Goal: Find specific fact: Find contact information

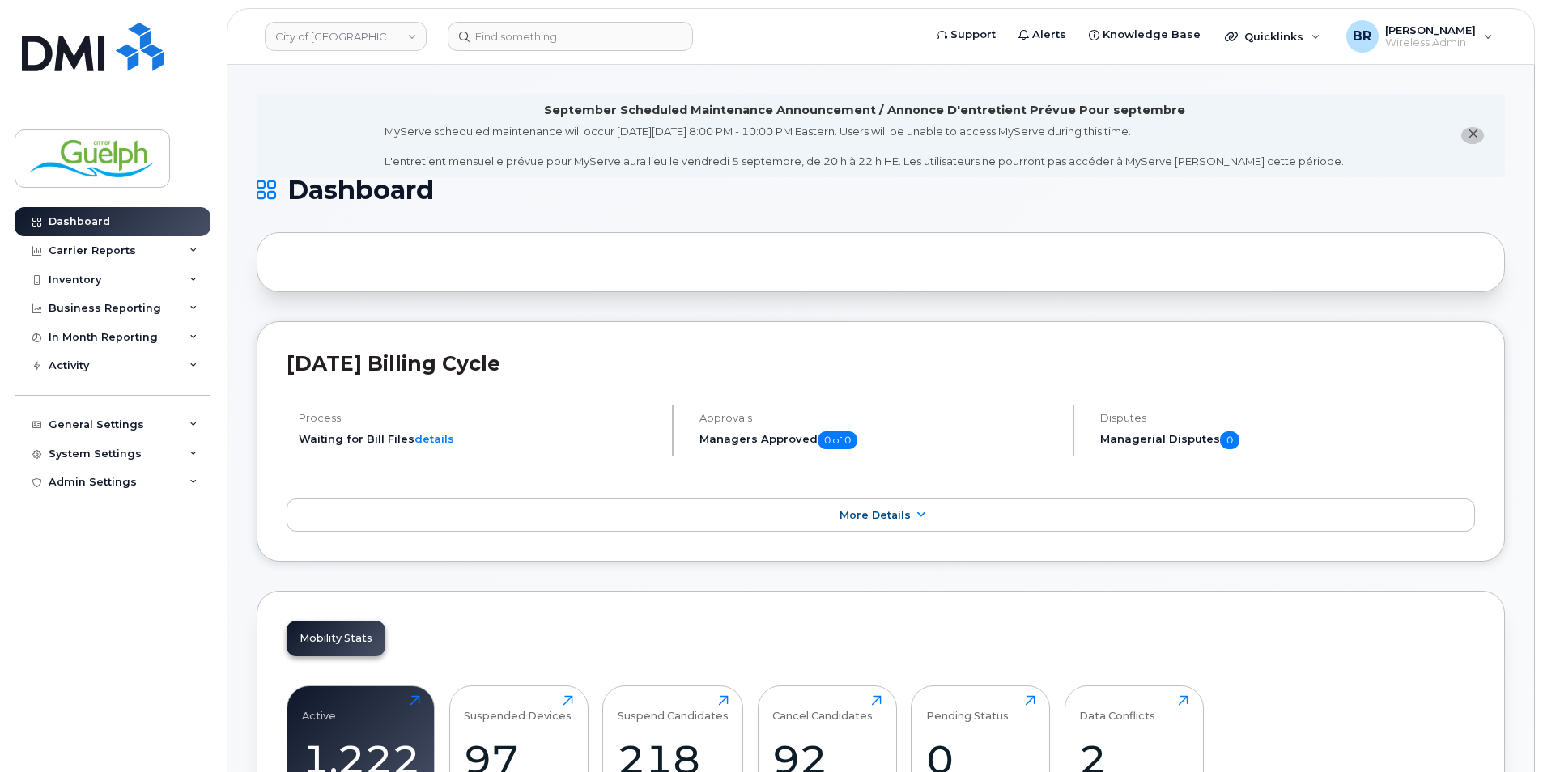
click at [1466, 129] on span "close notification" at bounding box center [1472, 134] width 13 height 13
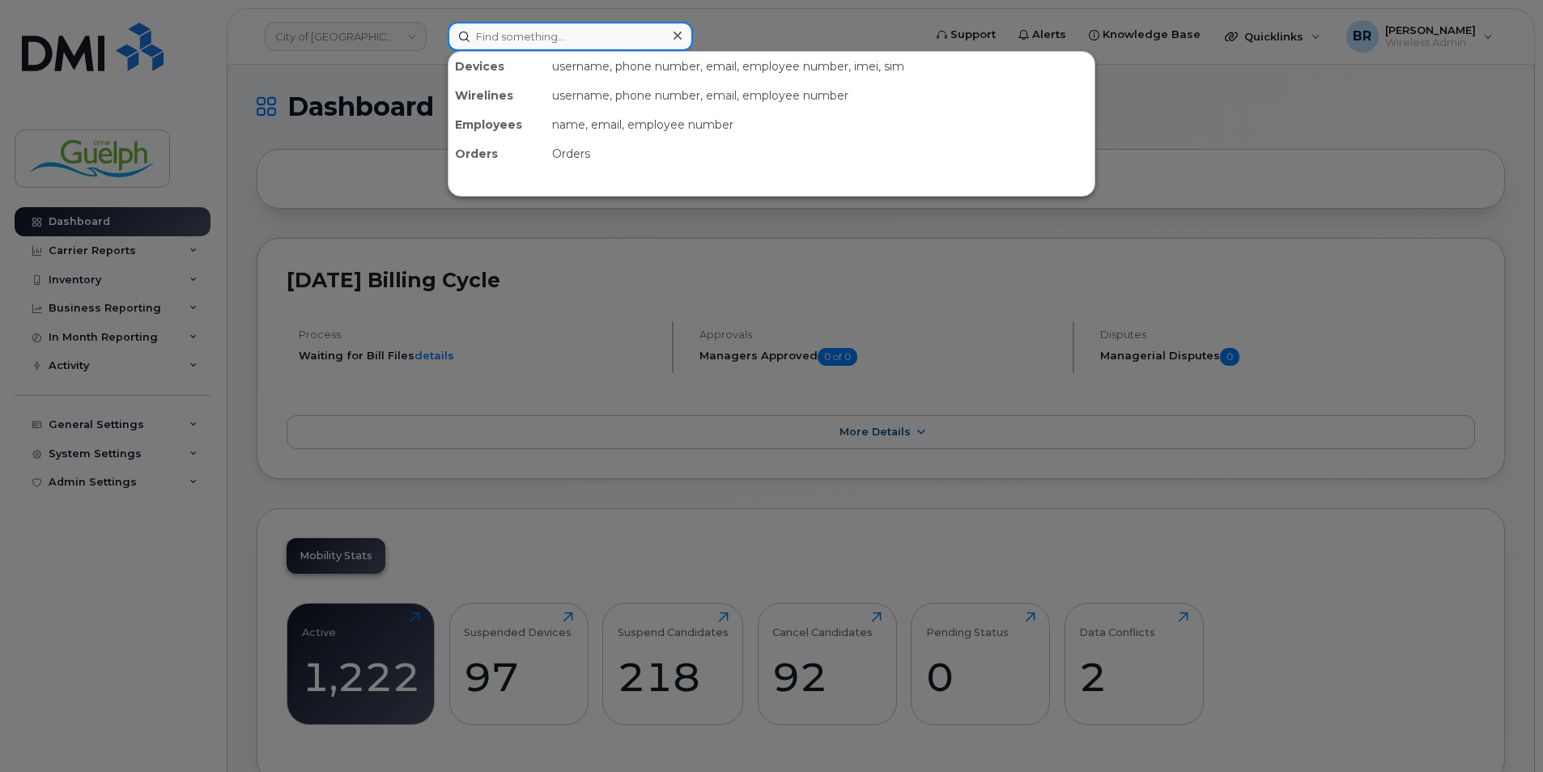
click at [516, 42] on input at bounding box center [570, 36] width 245 height 29
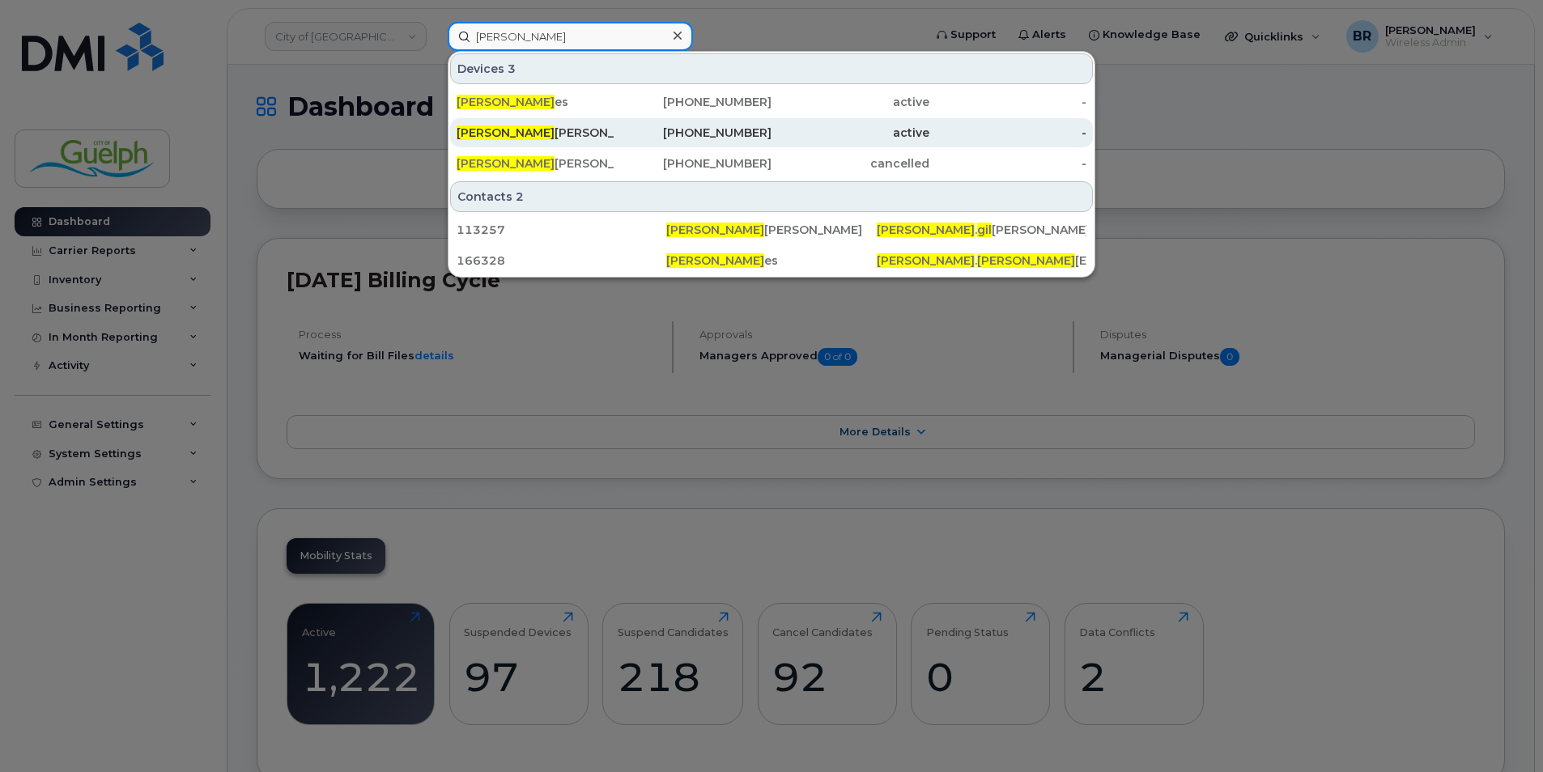
type input "ryan gil"
click at [518, 135] on div "Ryan Gil bert" at bounding box center [535, 133] width 158 height 16
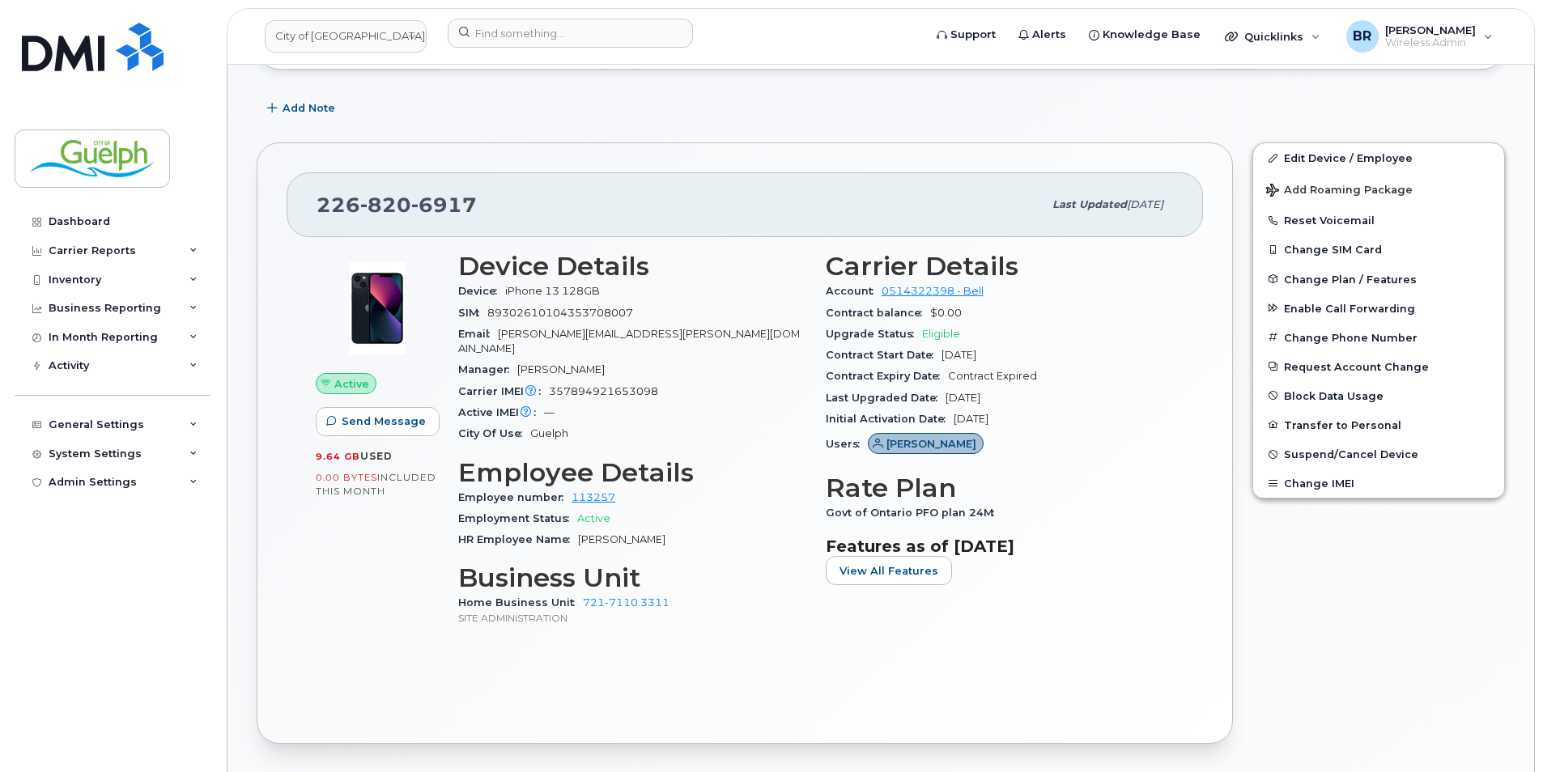
scroll to position [324, 0]
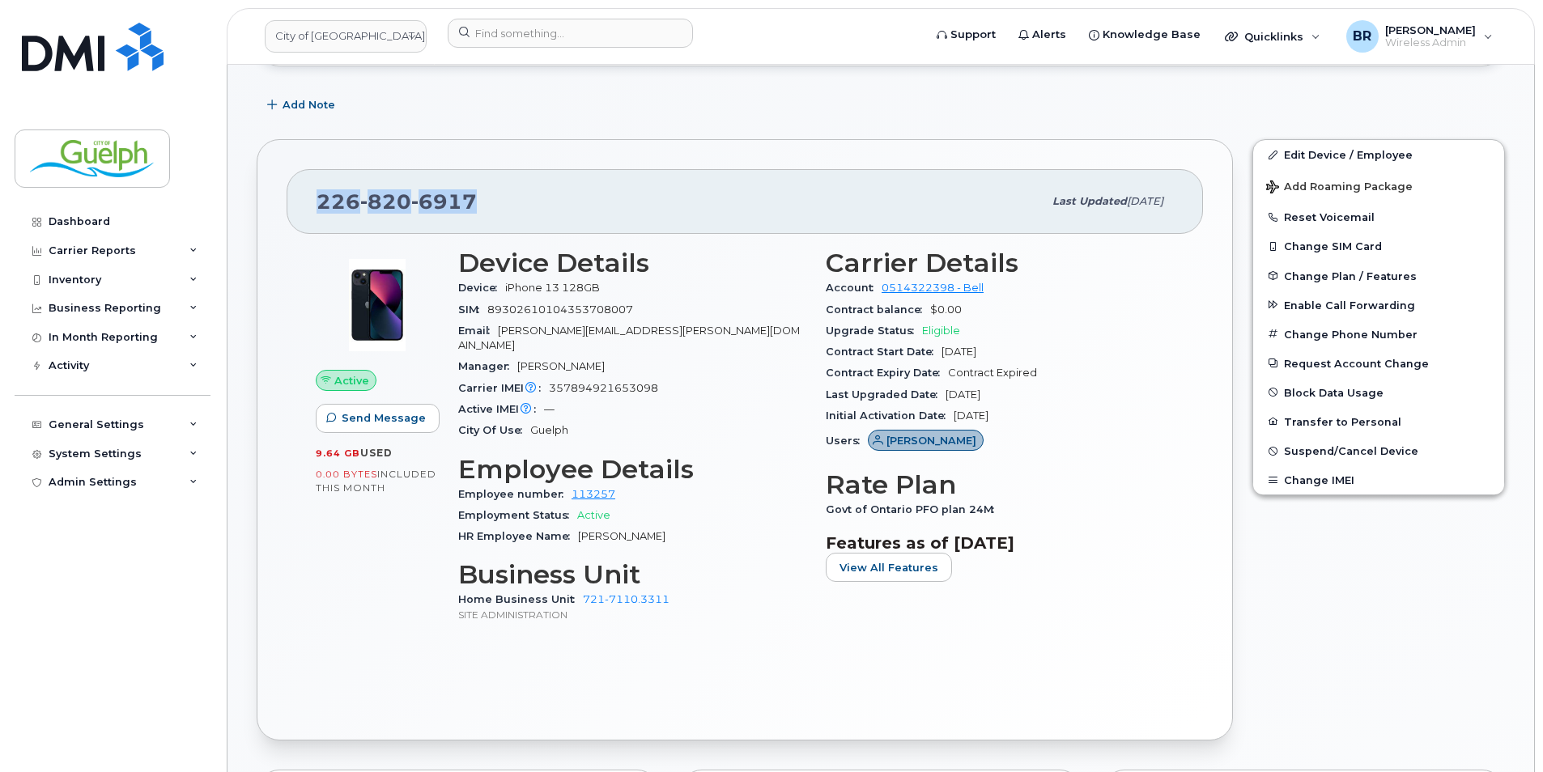
drag, startPoint x: 478, startPoint y: 204, endPoint x: 308, endPoint y: 202, distance: 170.8
click at [308, 202] on div "226 820 6917 Last updated May 09, 2025" at bounding box center [745, 201] width 916 height 65
drag, startPoint x: 308, startPoint y: 202, endPoint x: 352, endPoint y: 206, distance: 44.8
copy span "226 820 6917"
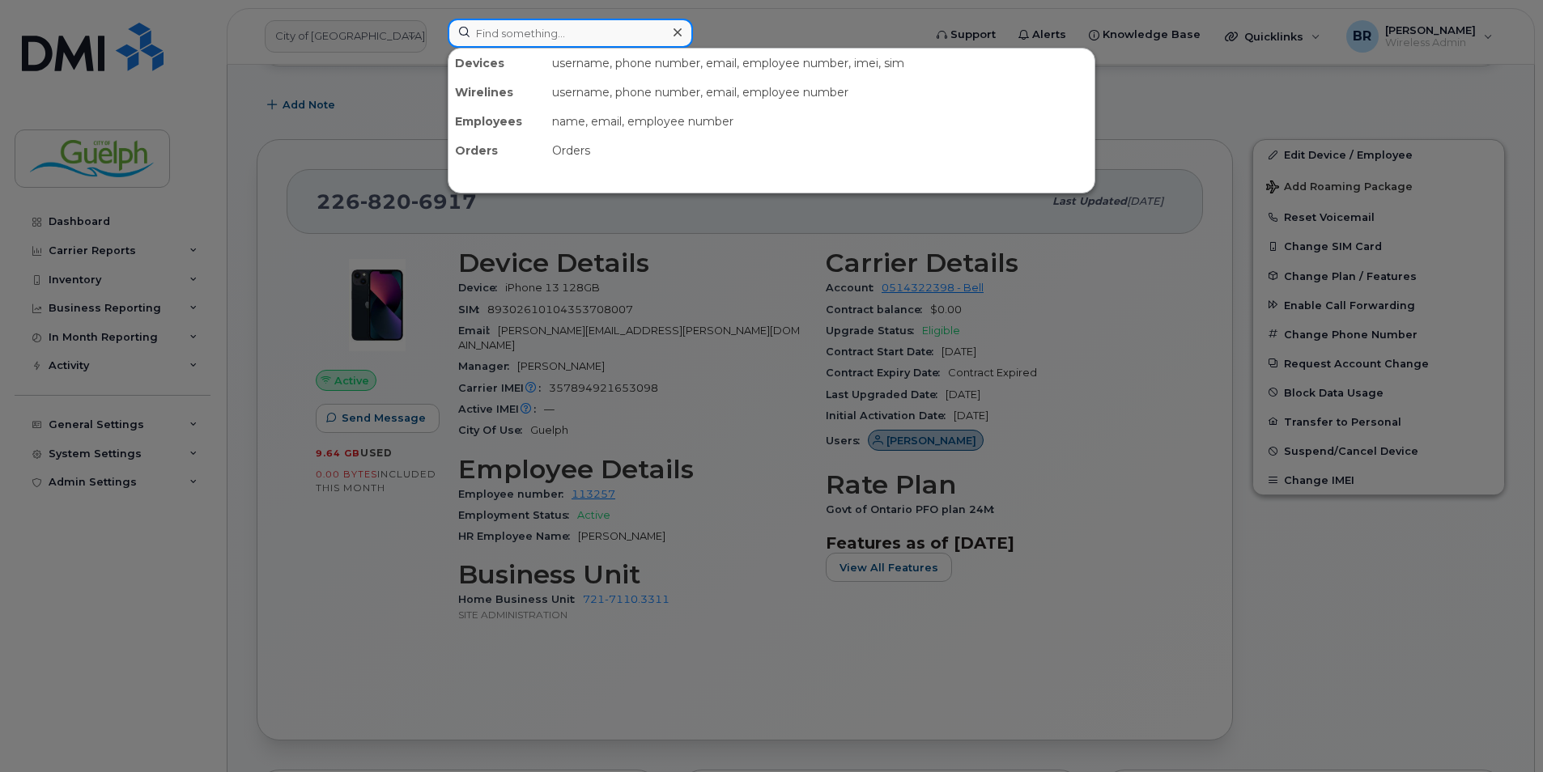
click at [508, 22] on input at bounding box center [570, 33] width 245 height 29
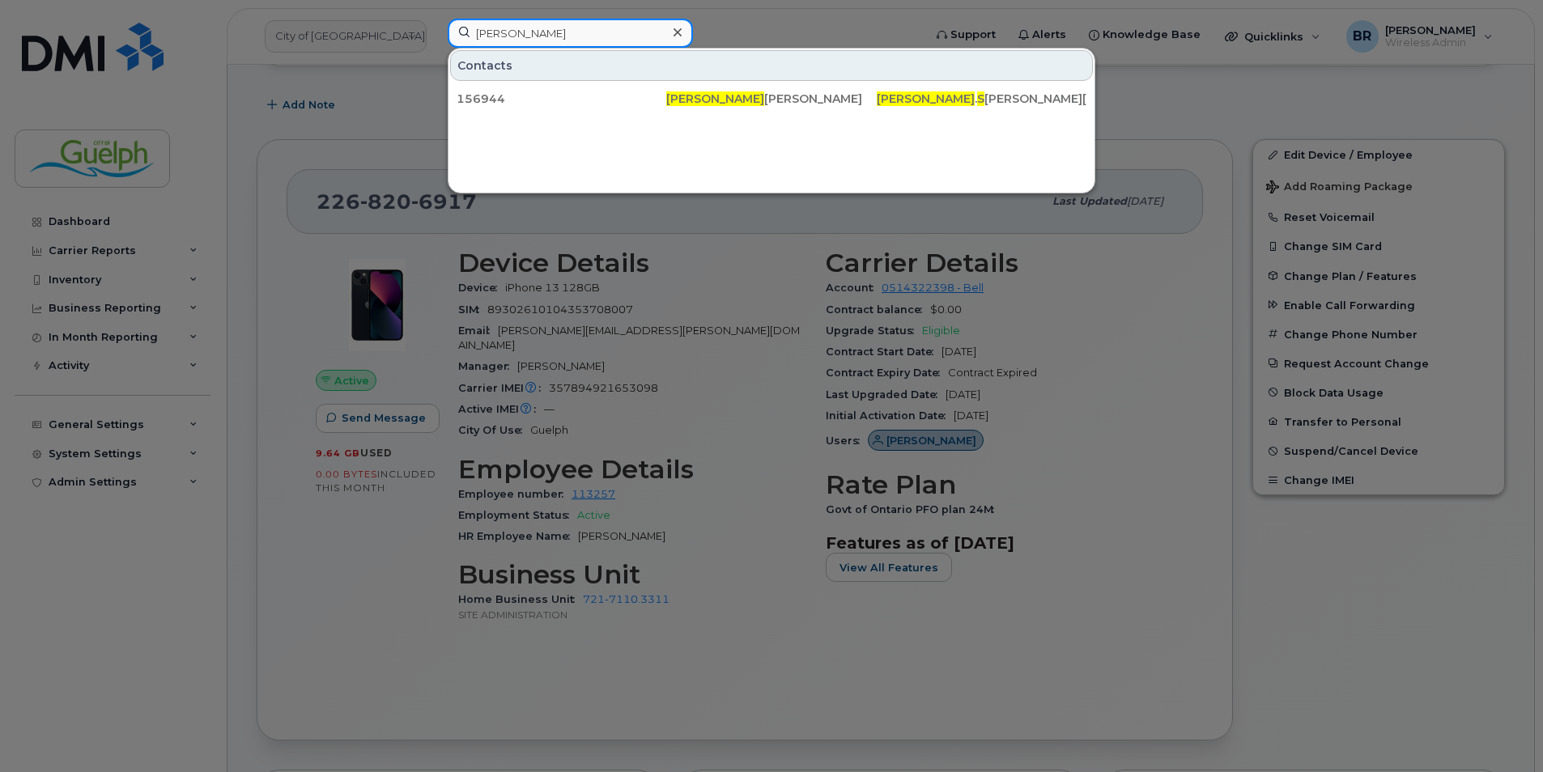
type input "marin s"
click at [672, 29] on div at bounding box center [676, 32] width 23 height 23
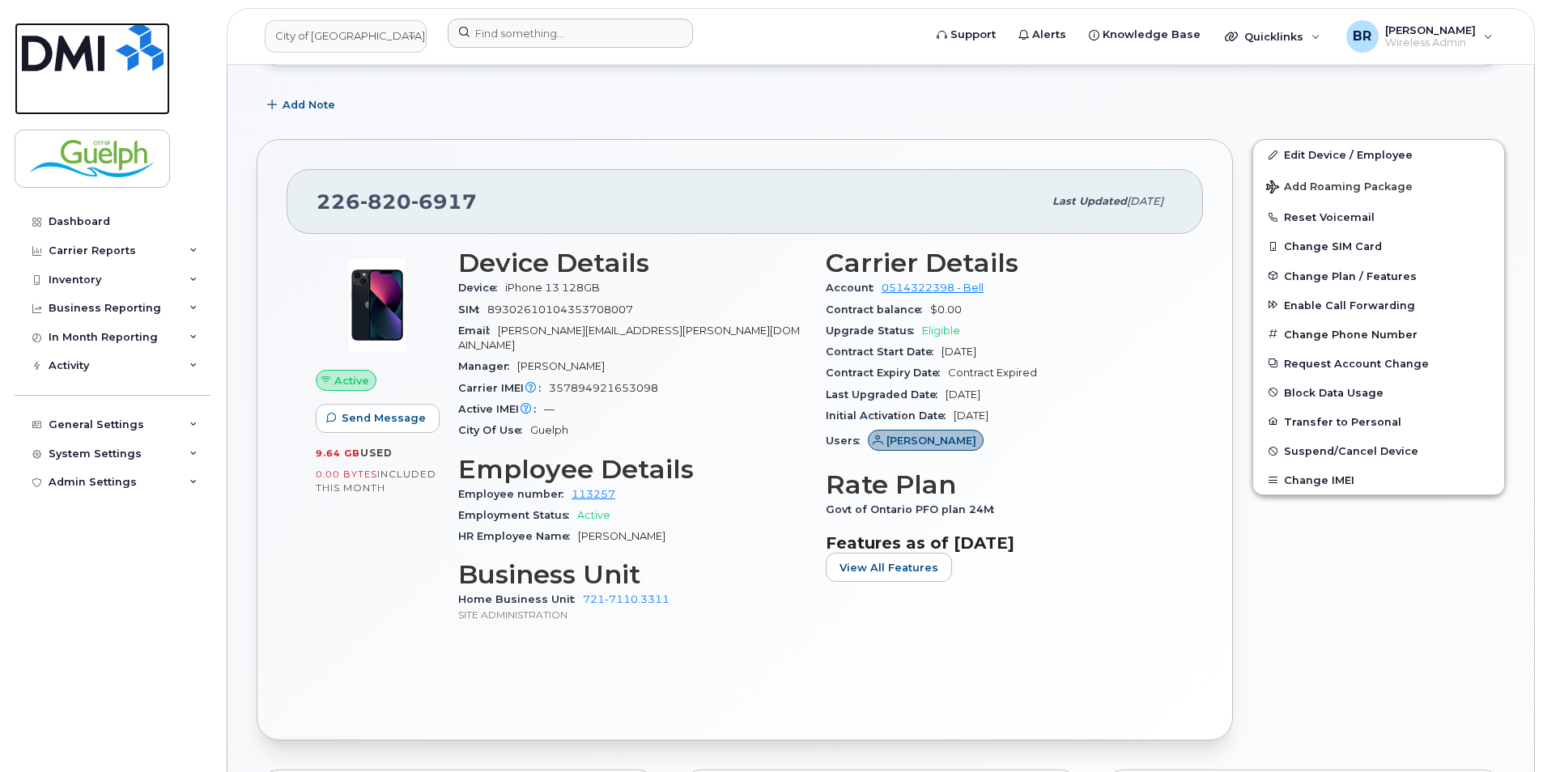
click at [116, 56] on img at bounding box center [93, 47] width 142 height 49
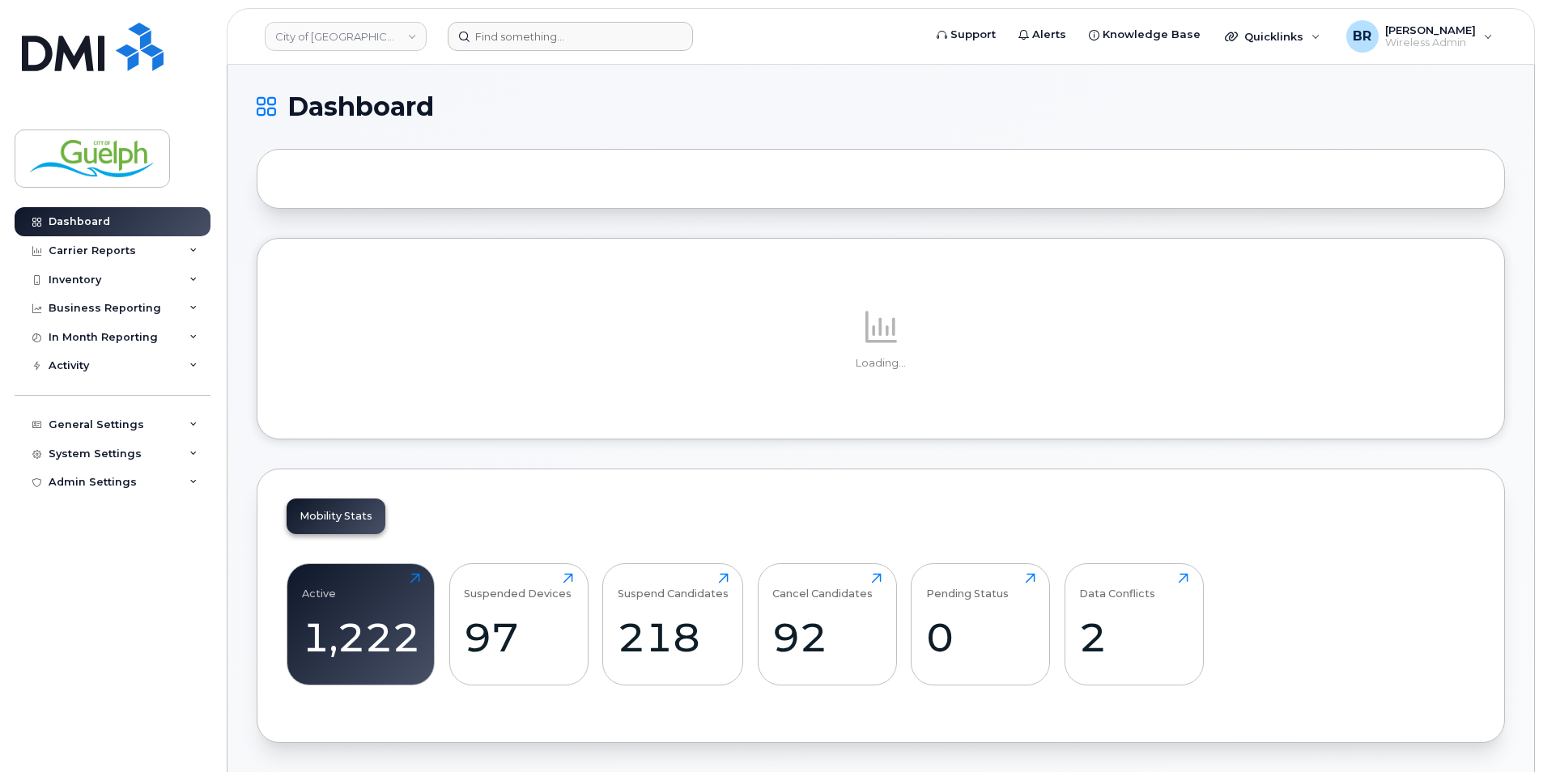
drag, startPoint x: 614, startPoint y: 56, endPoint x: 609, endPoint y: 45, distance: 12.7
click at [611, 49] on header "City of Guelph Support Alerts Knowledge Base Quicklinks Suspend / Cancel Device…" at bounding box center [881, 36] width 1308 height 57
click at [609, 43] on input at bounding box center [570, 36] width 245 height 29
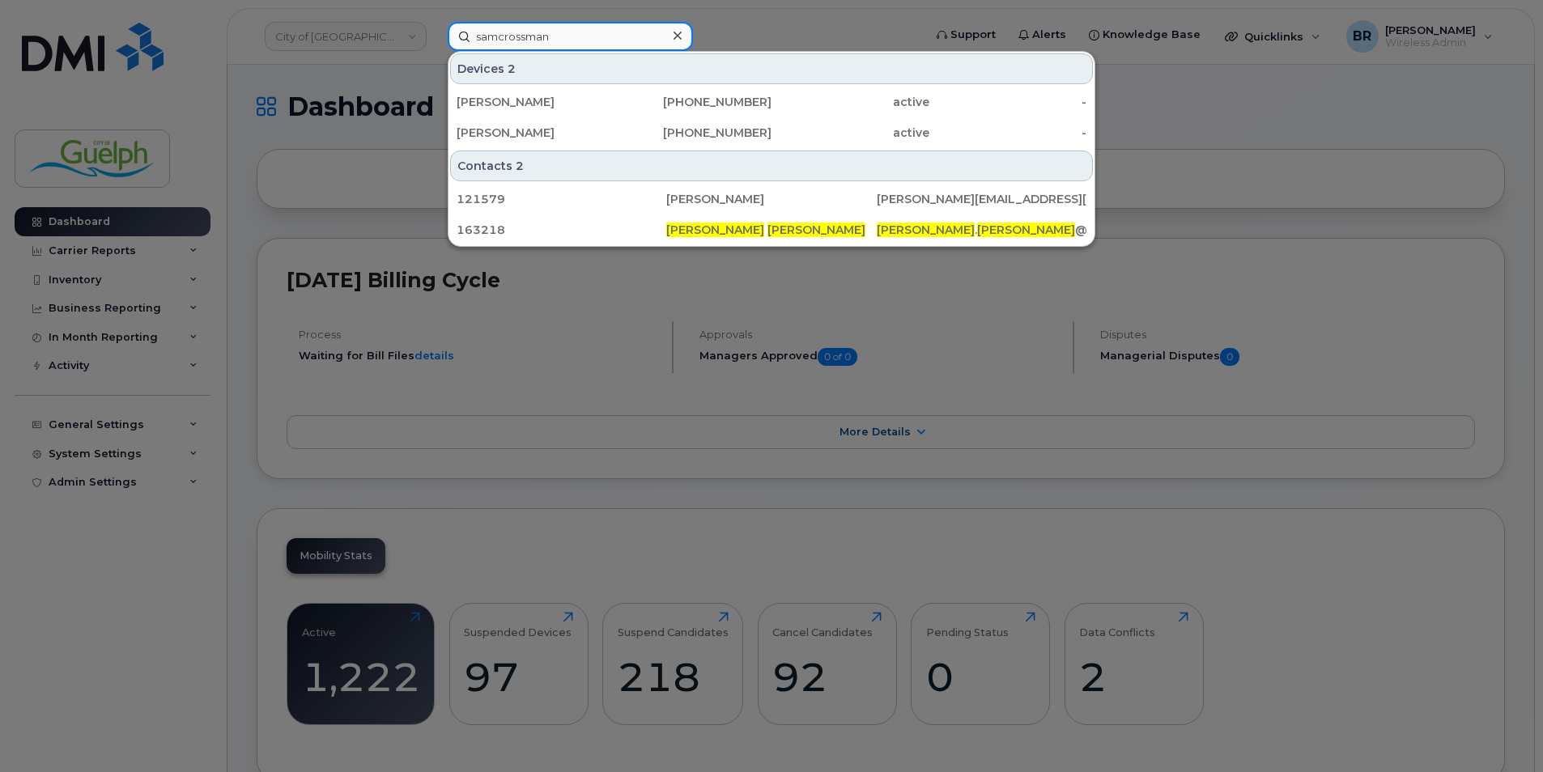
type input "sam crossman"
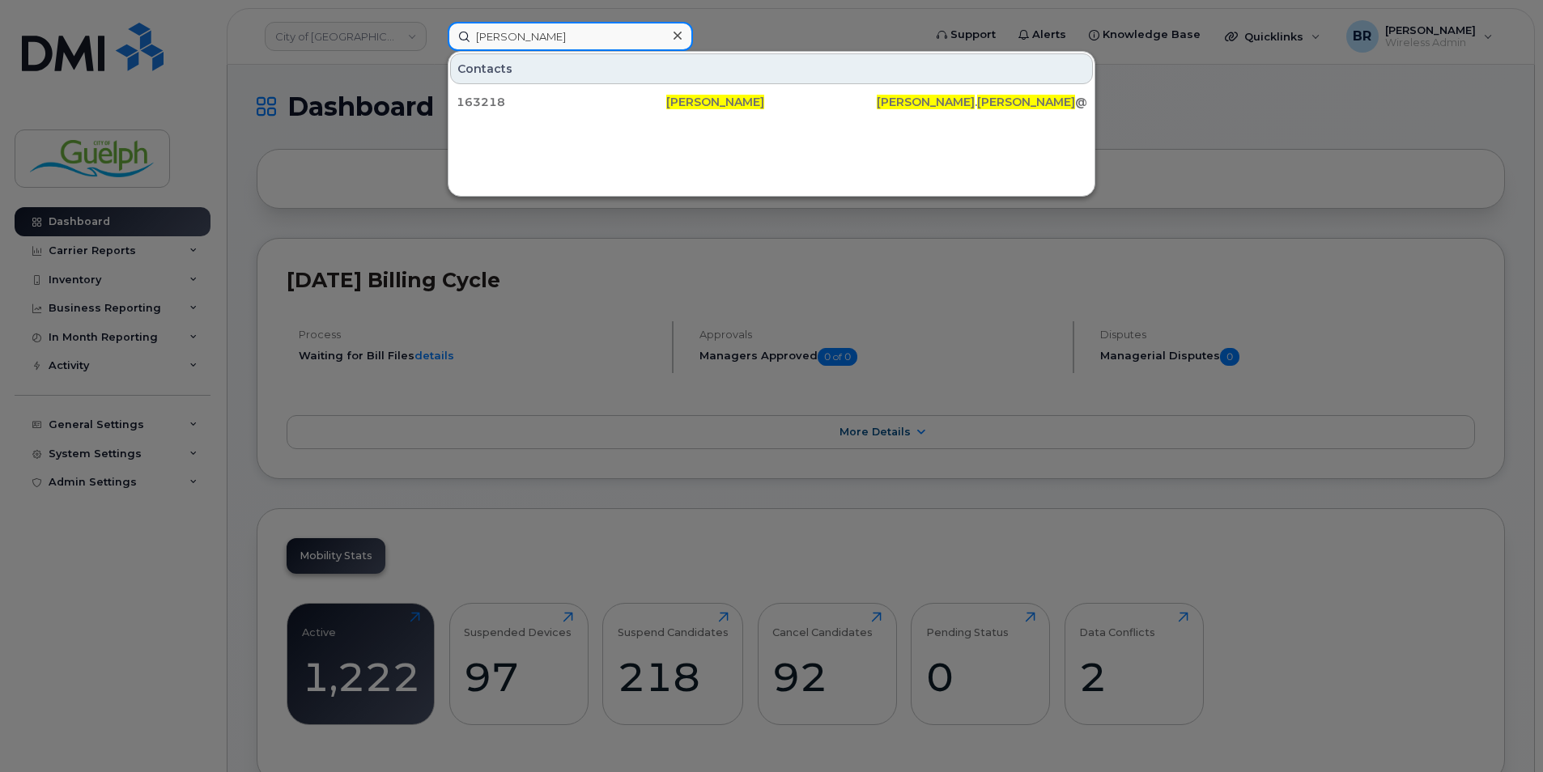
drag, startPoint x: 603, startPoint y: 40, endPoint x: 246, endPoint y: 19, distance: 357.6
click at [435, 22] on div "sam crossman Contacts 163218 Sam Crossman Sam . Crossman @guelph.ca" at bounding box center [680, 36] width 490 height 29
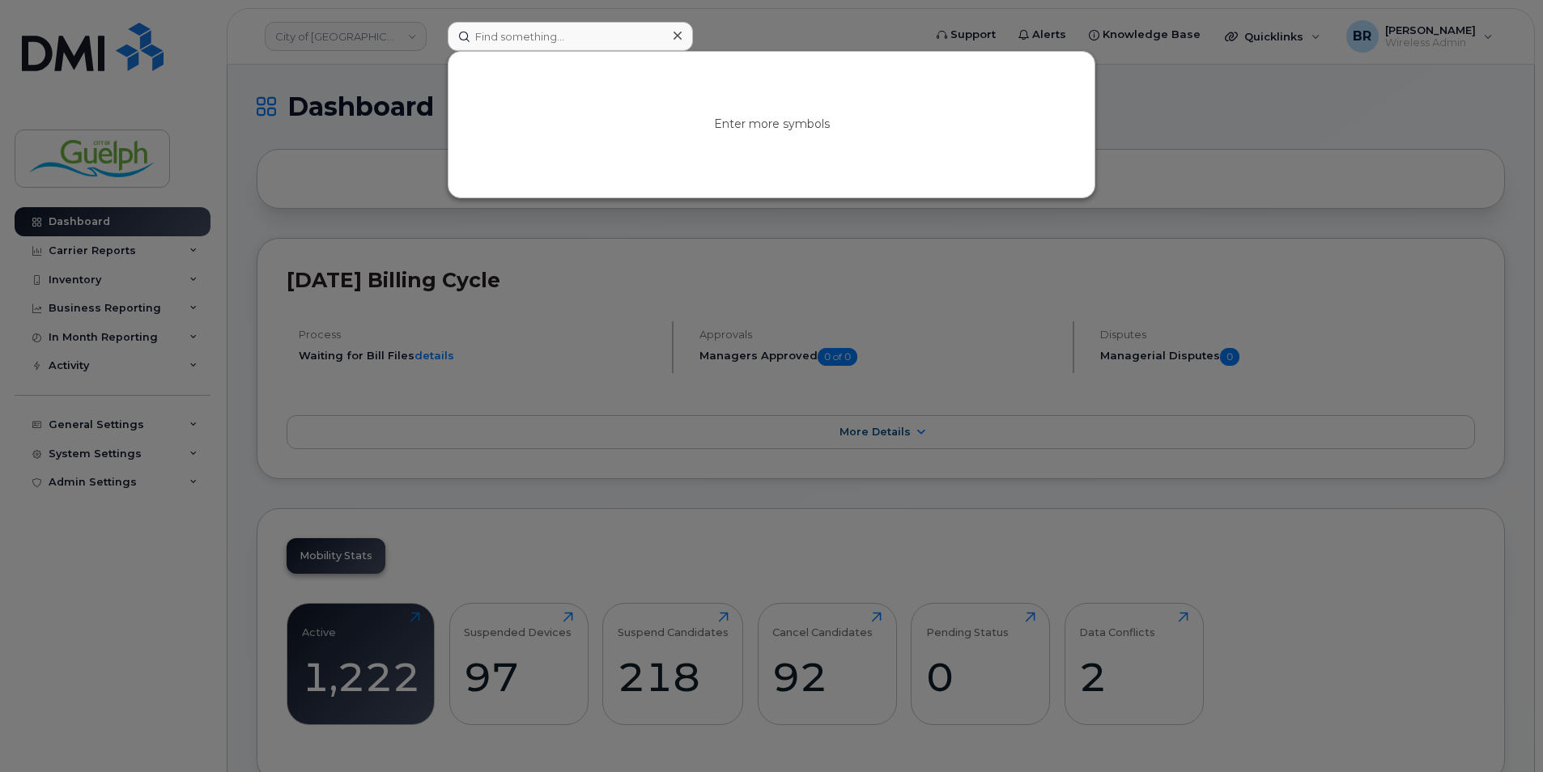
click at [684, 36] on div at bounding box center [676, 35] width 23 height 23
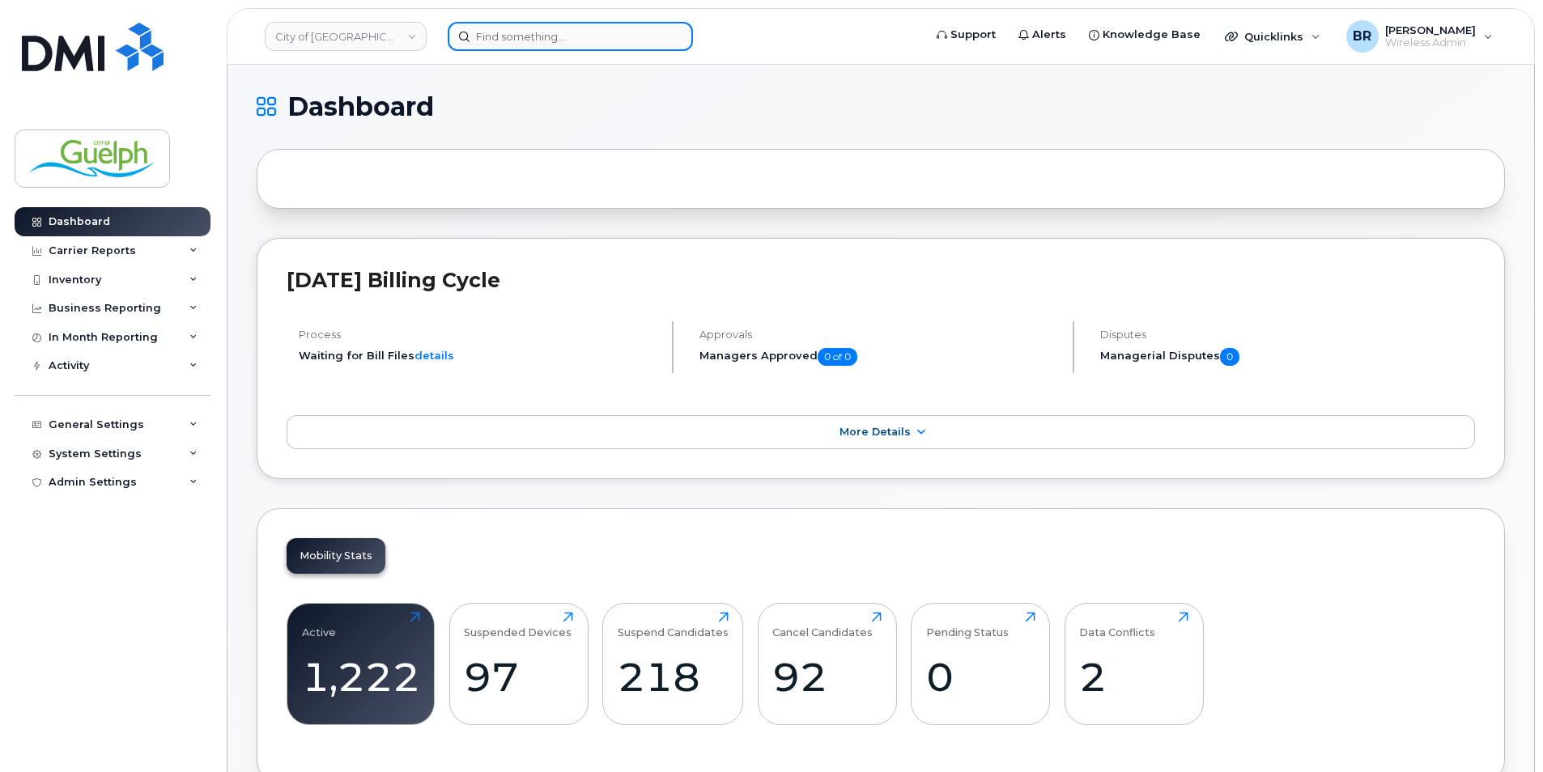
click at [579, 40] on input at bounding box center [570, 36] width 245 height 29
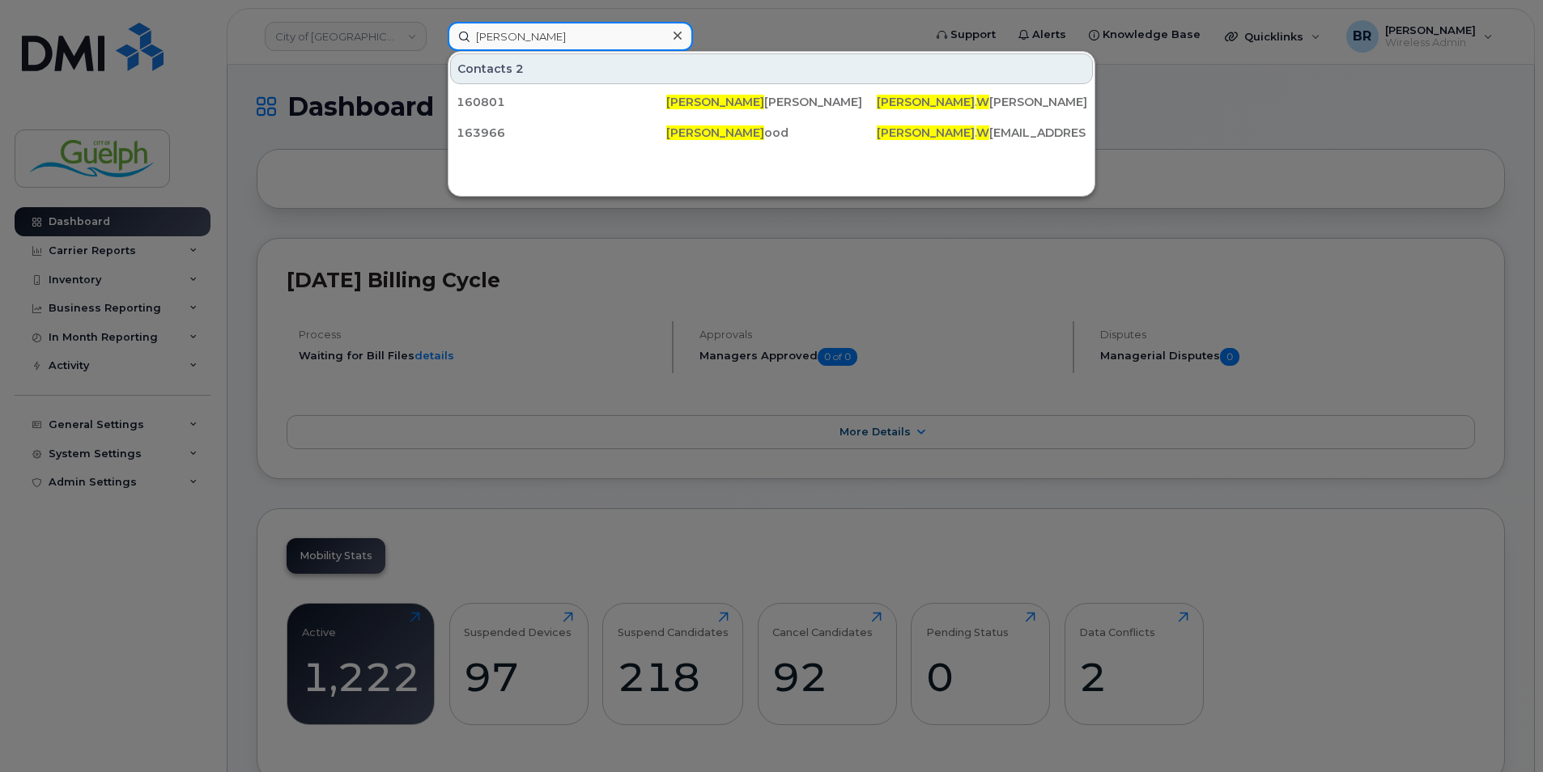
type input "chloe w"
click at [683, 35] on div at bounding box center [676, 35] width 23 height 23
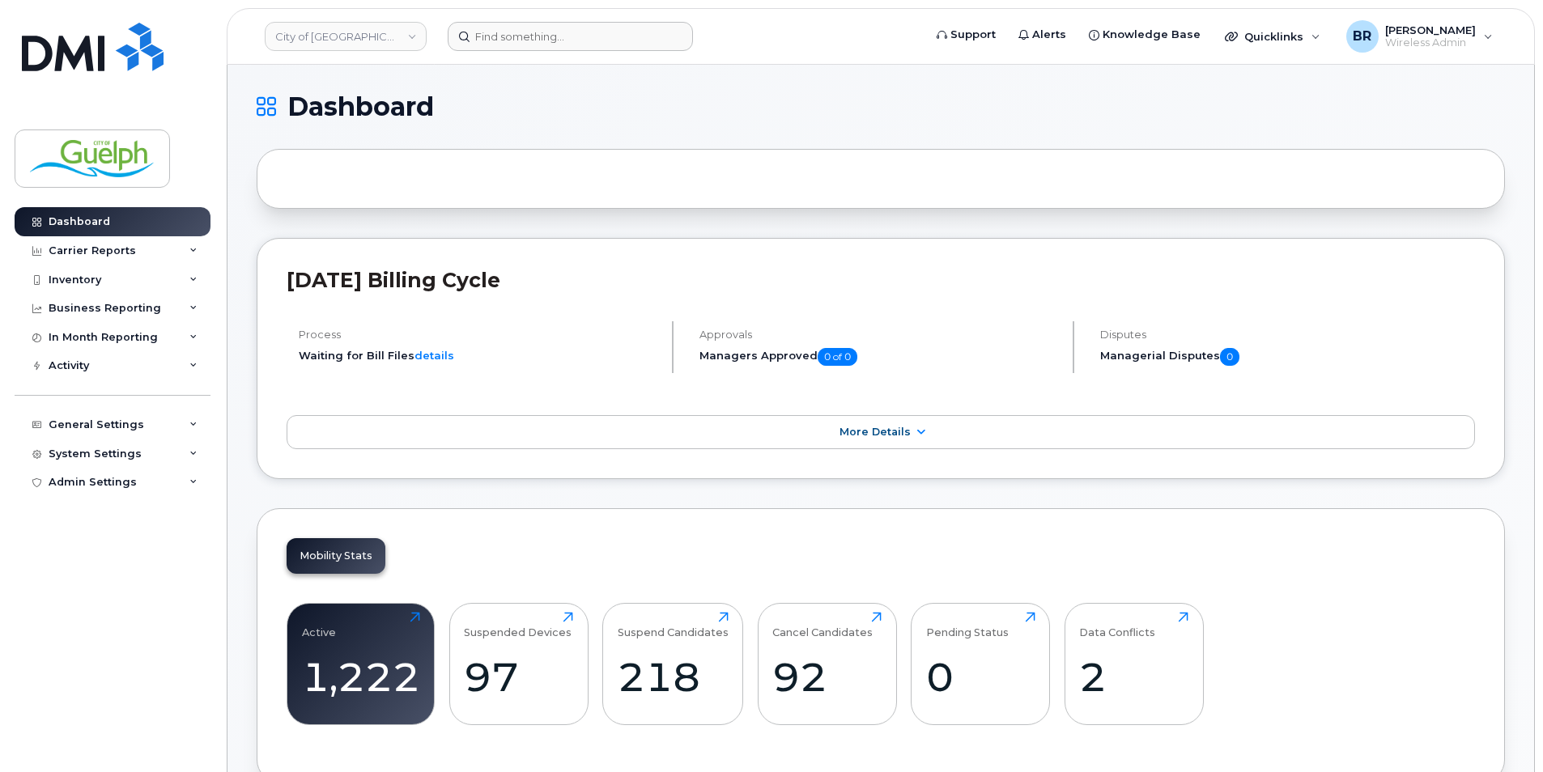
click at [602, 21] on header "City of Guelph Support Alerts Knowledge Base Quicklinks Suspend / Cancel Device…" at bounding box center [881, 36] width 1308 height 57
click at [575, 45] on input at bounding box center [570, 36] width 245 height 29
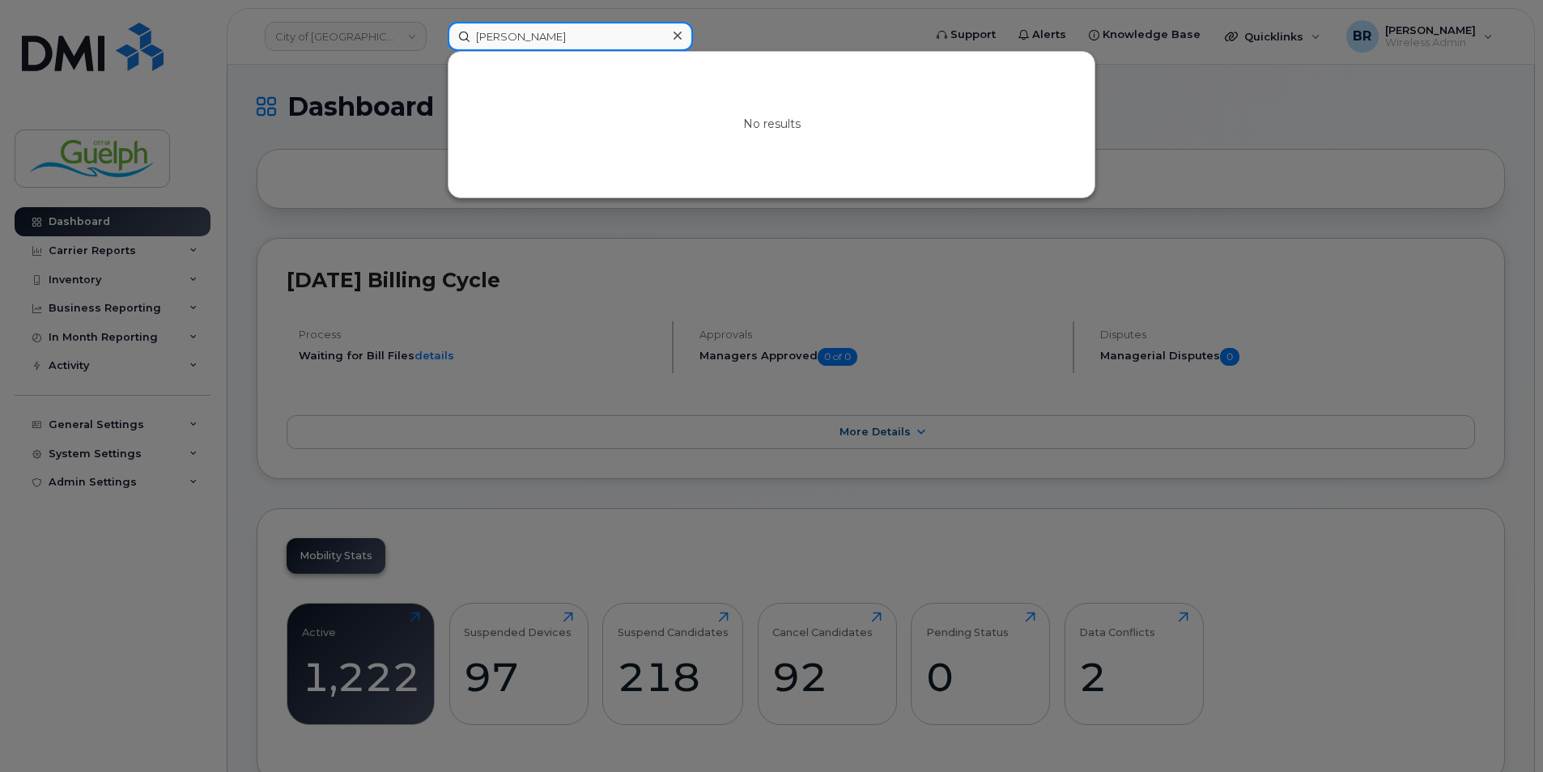
drag, startPoint x: 576, startPoint y: 39, endPoint x: 242, endPoint y: 28, distance: 334.4
click at [435, 28] on div "matt mac No results" at bounding box center [680, 36] width 490 height 29
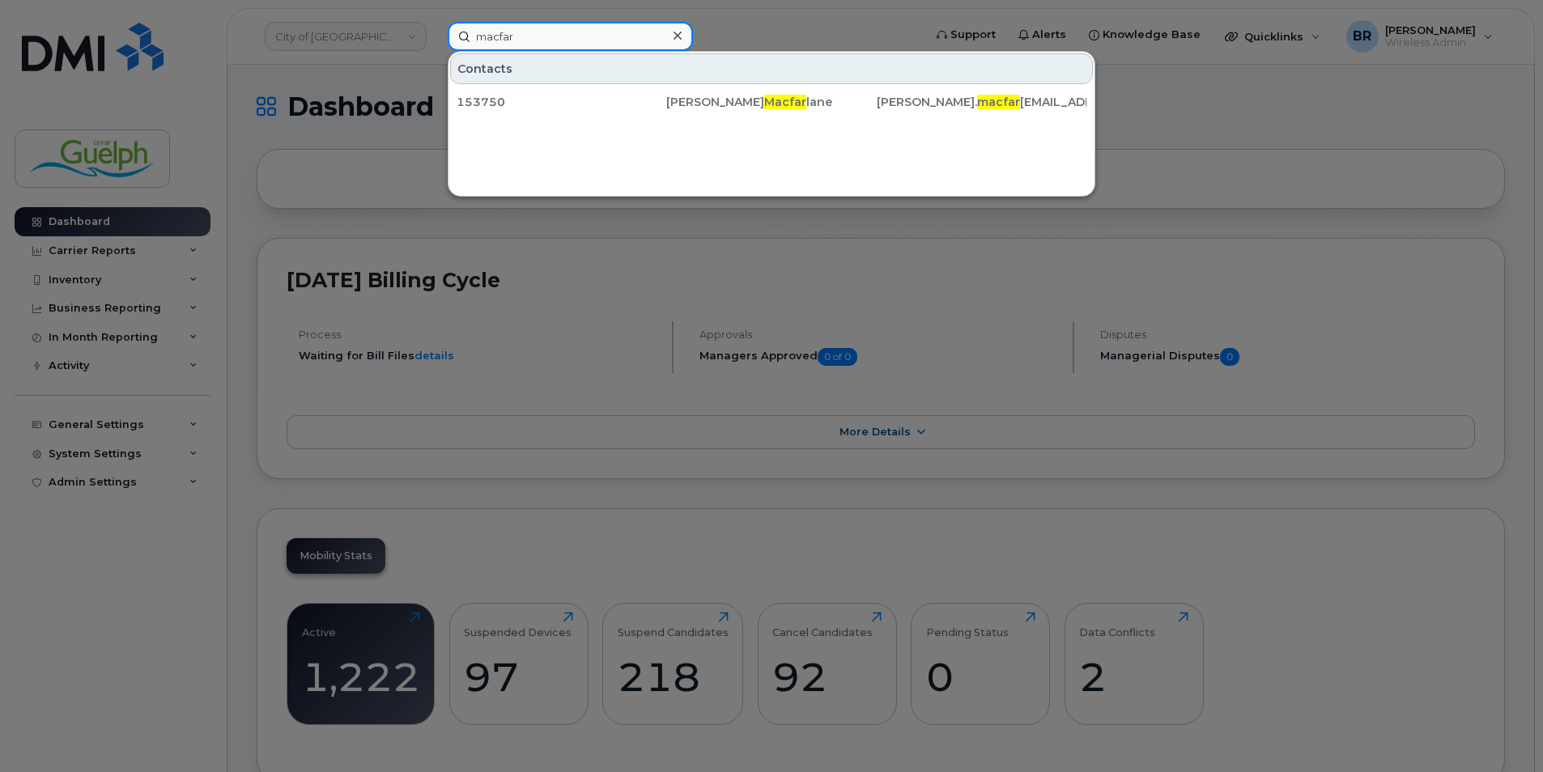
type input "macfar"
click at [678, 32] on icon at bounding box center [677, 35] width 8 height 13
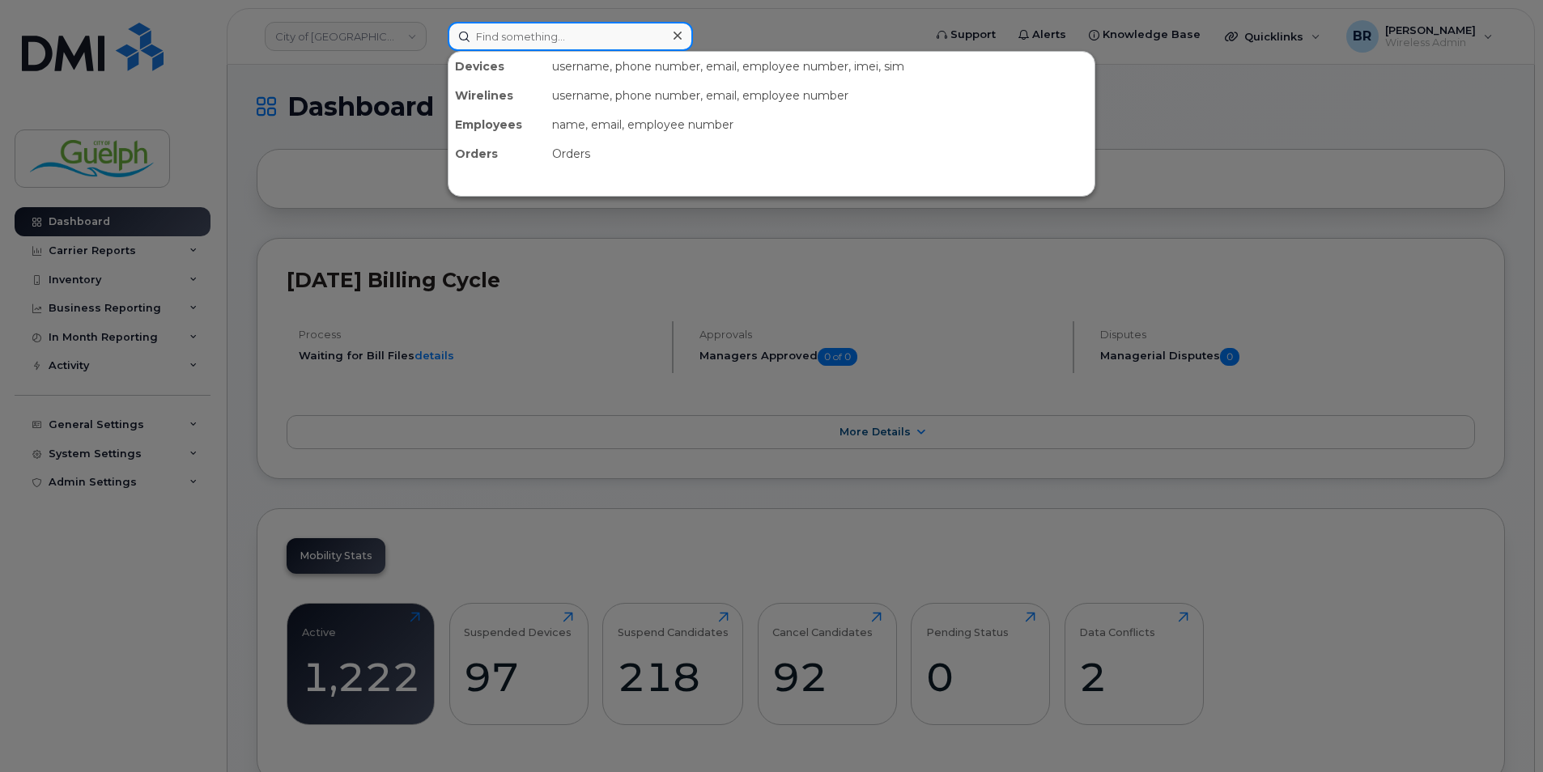
click at [499, 25] on input at bounding box center [570, 36] width 245 height 29
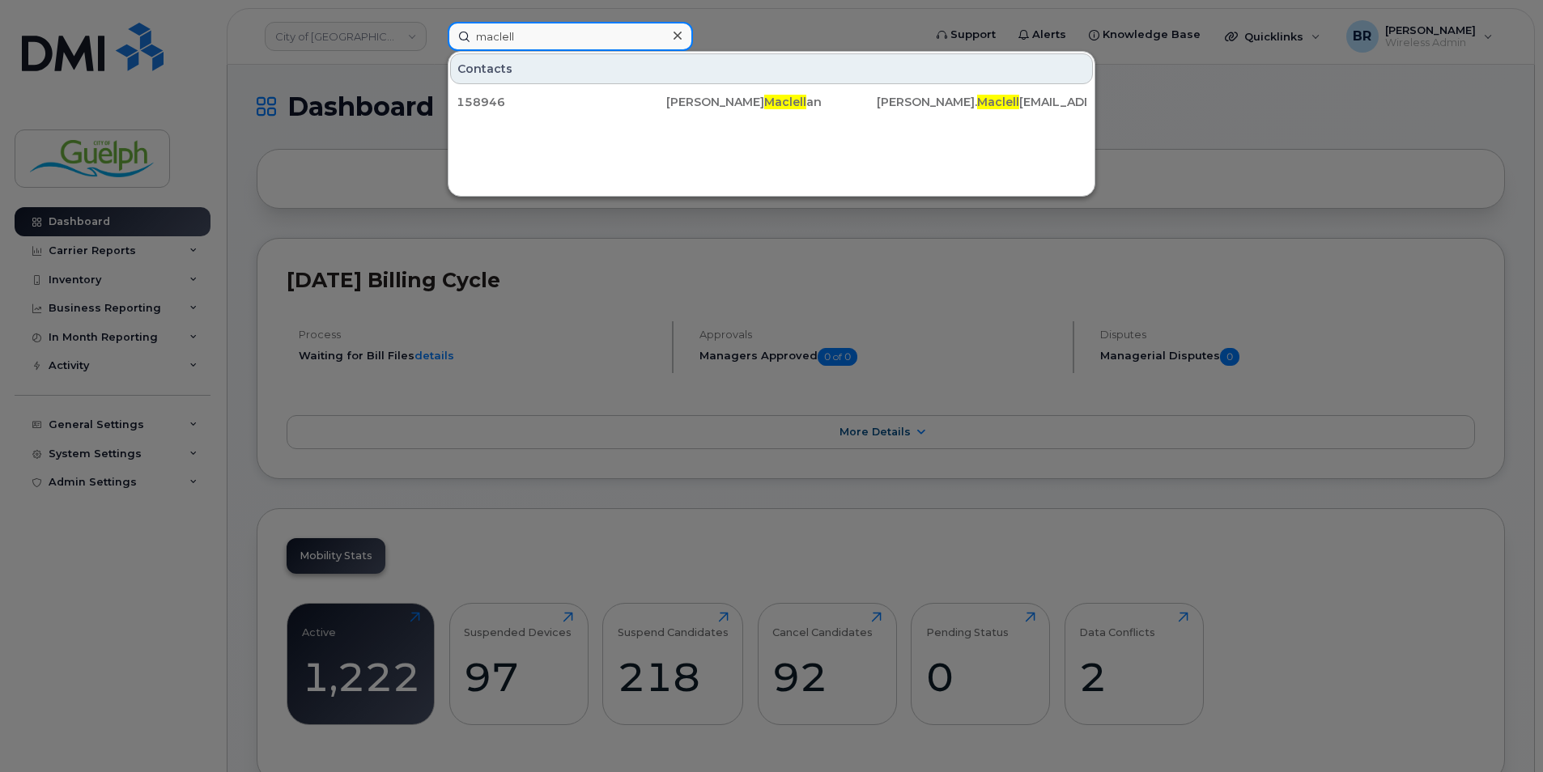
type input "maclell"
click at [681, 42] on icon at bounding box center [677, 35] width 8 height 13
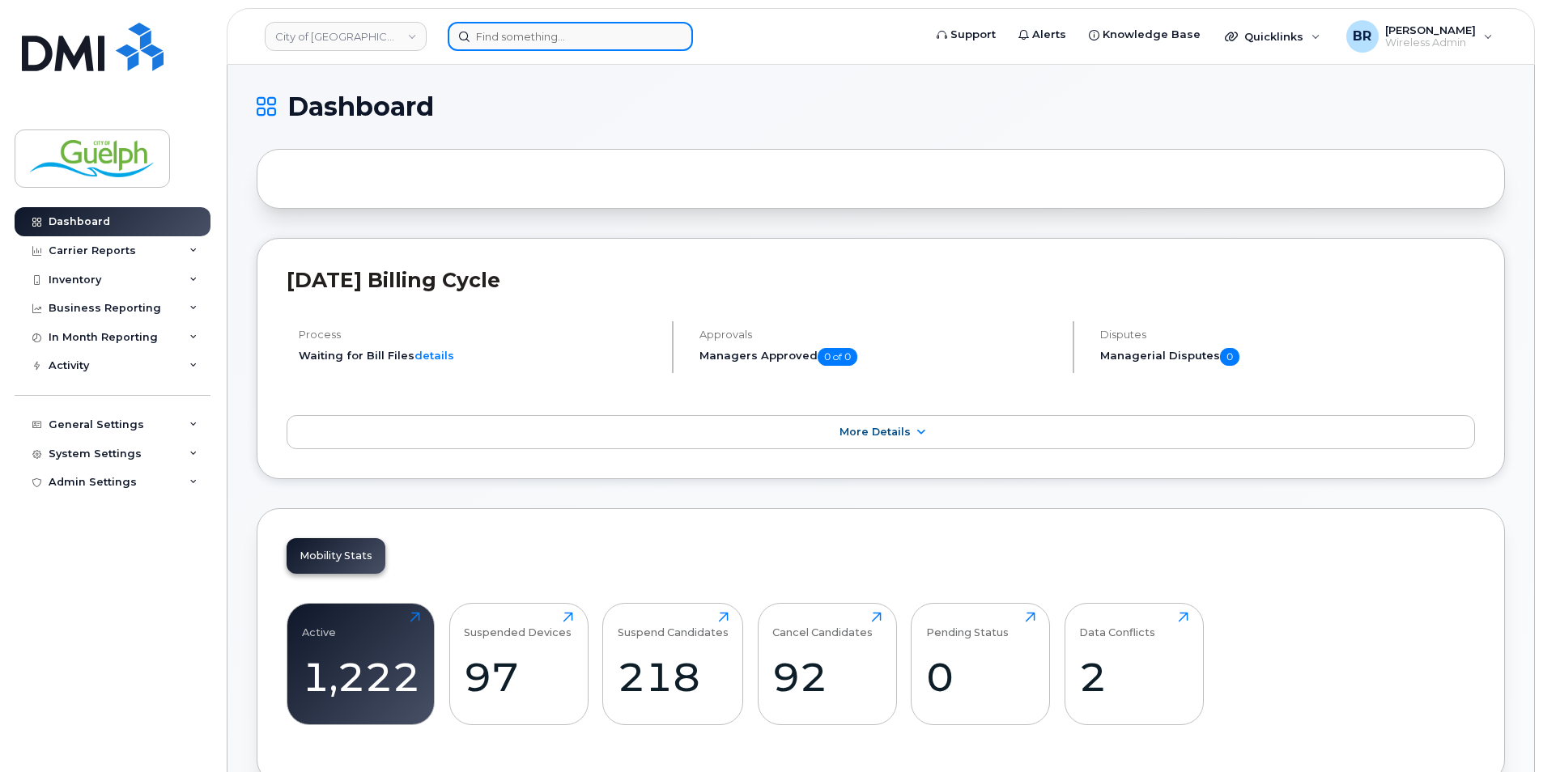
click at [584, 36] on input at bounding box center [570, 36] width 245 height 29
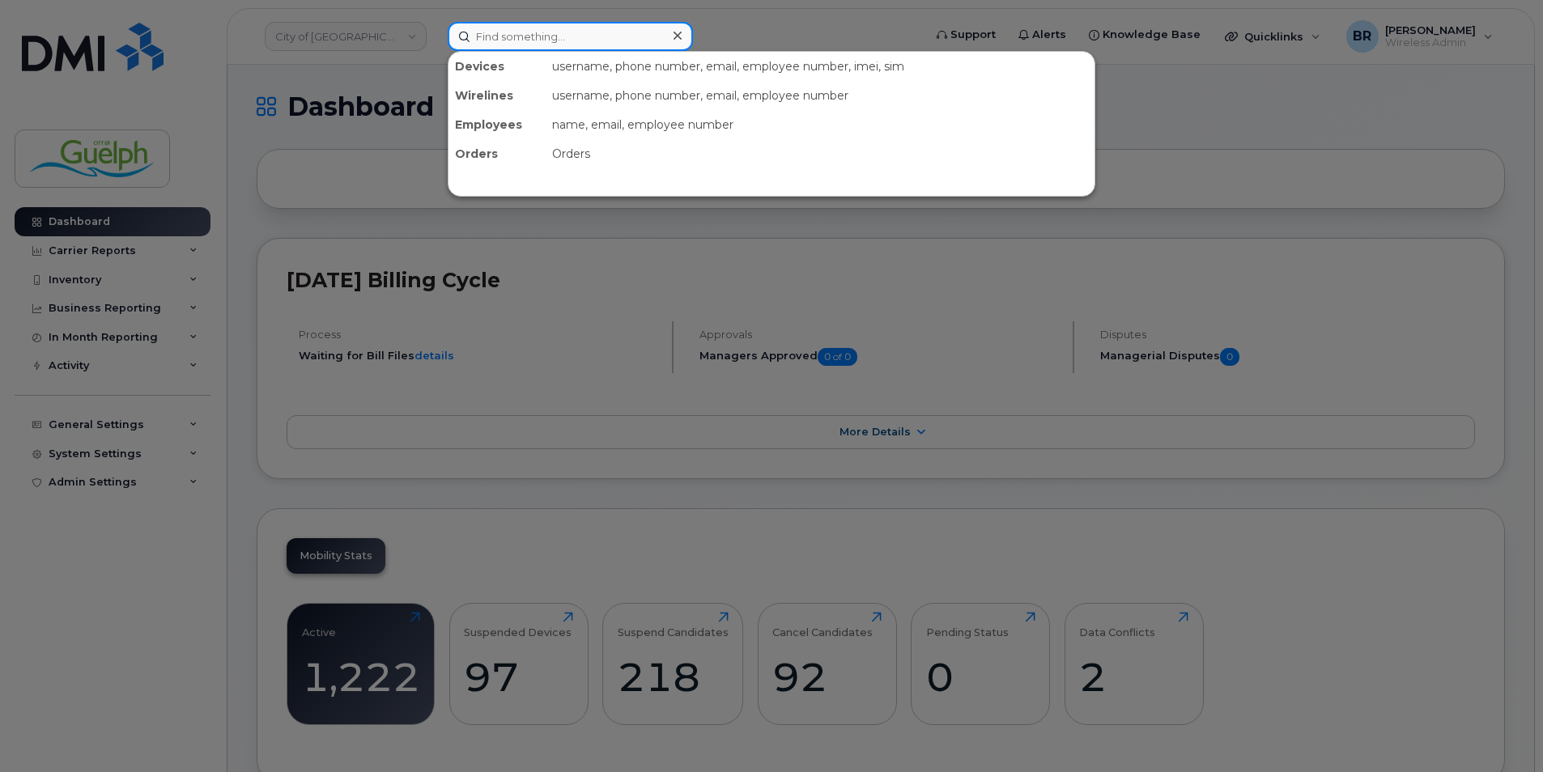
paste input "2268203852"
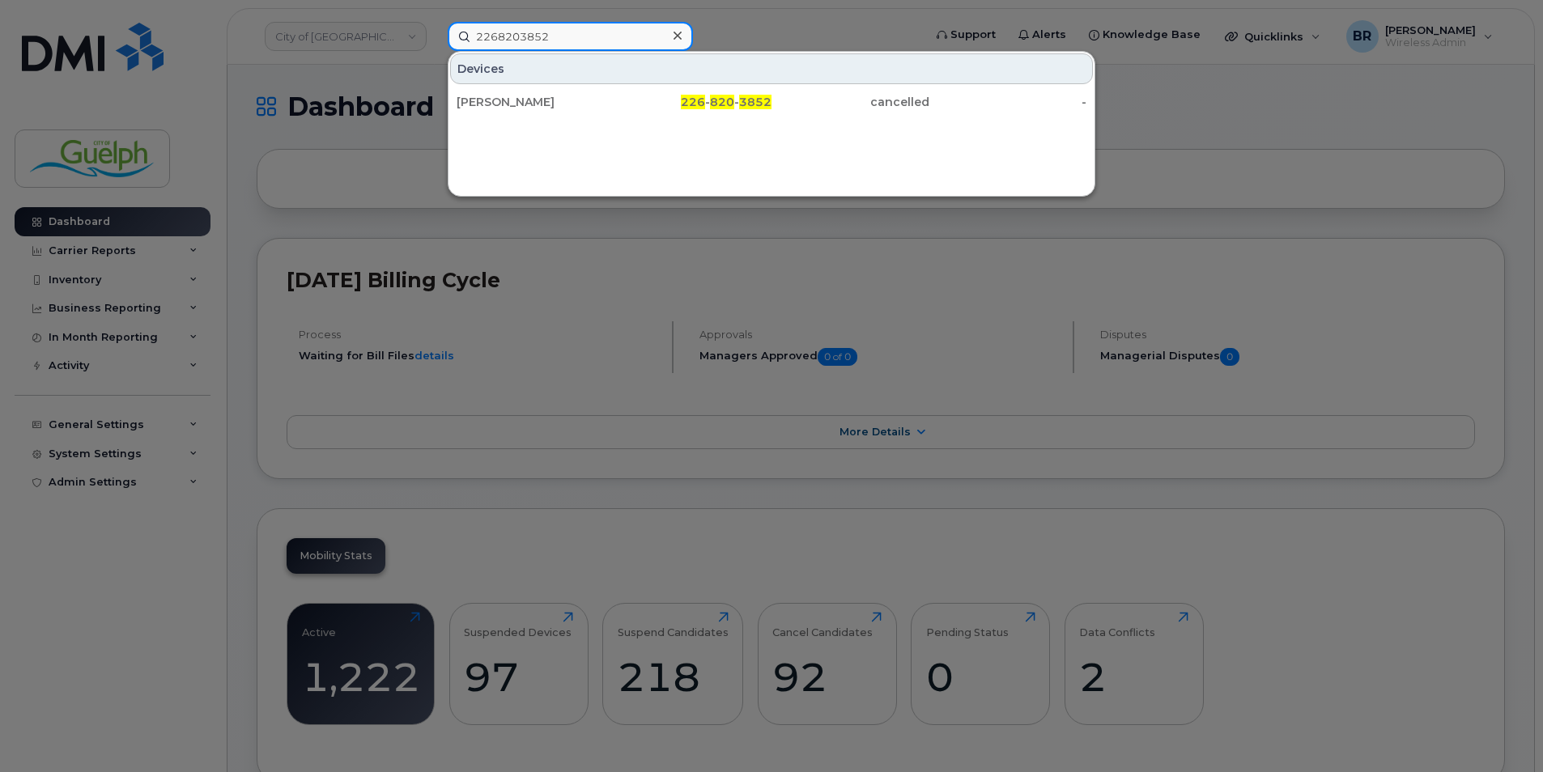
type input "2268203852"
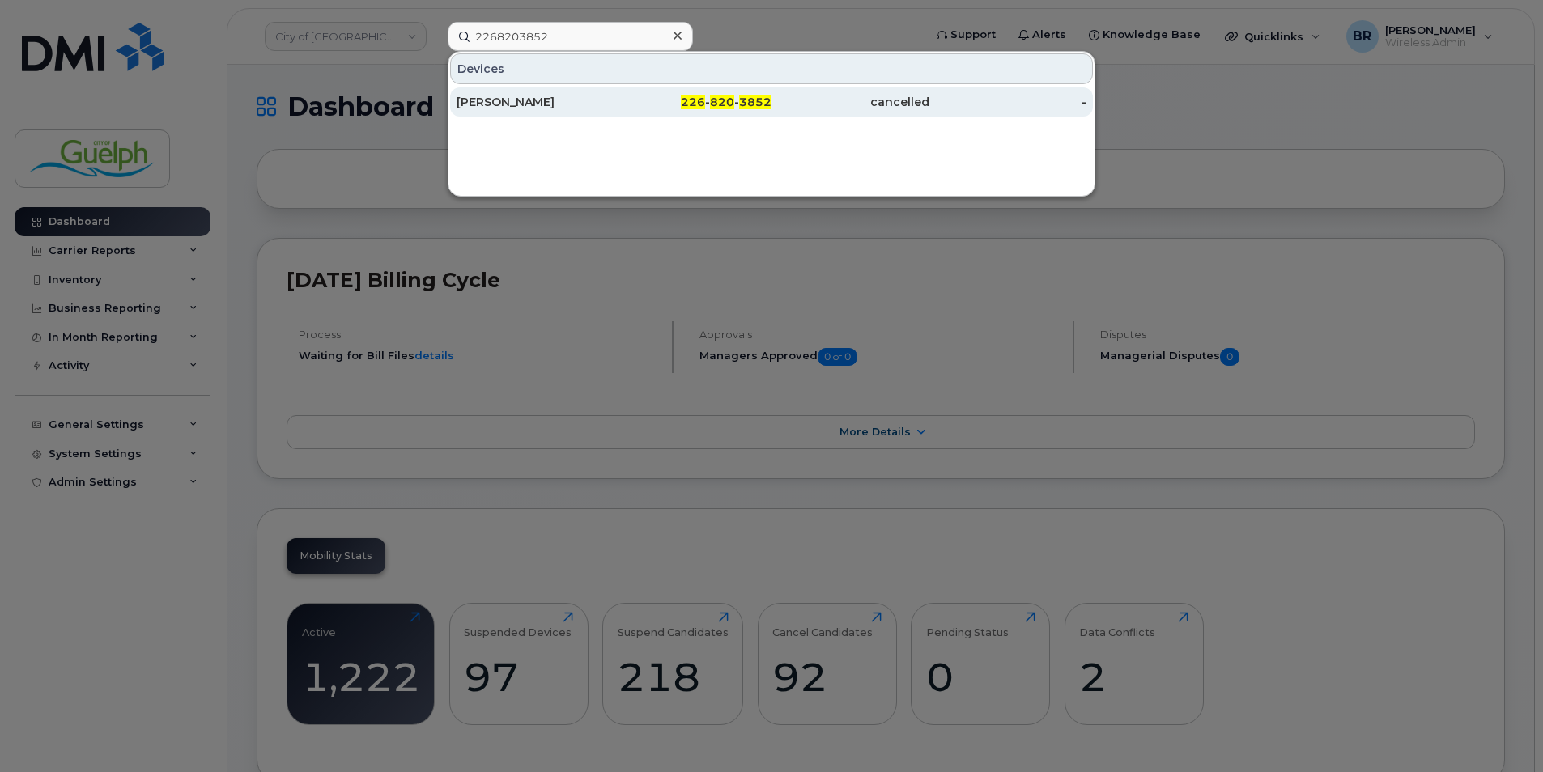
click at [791, 99] on div "cancelled" at bounding box center [850, 102] width 158 height 16
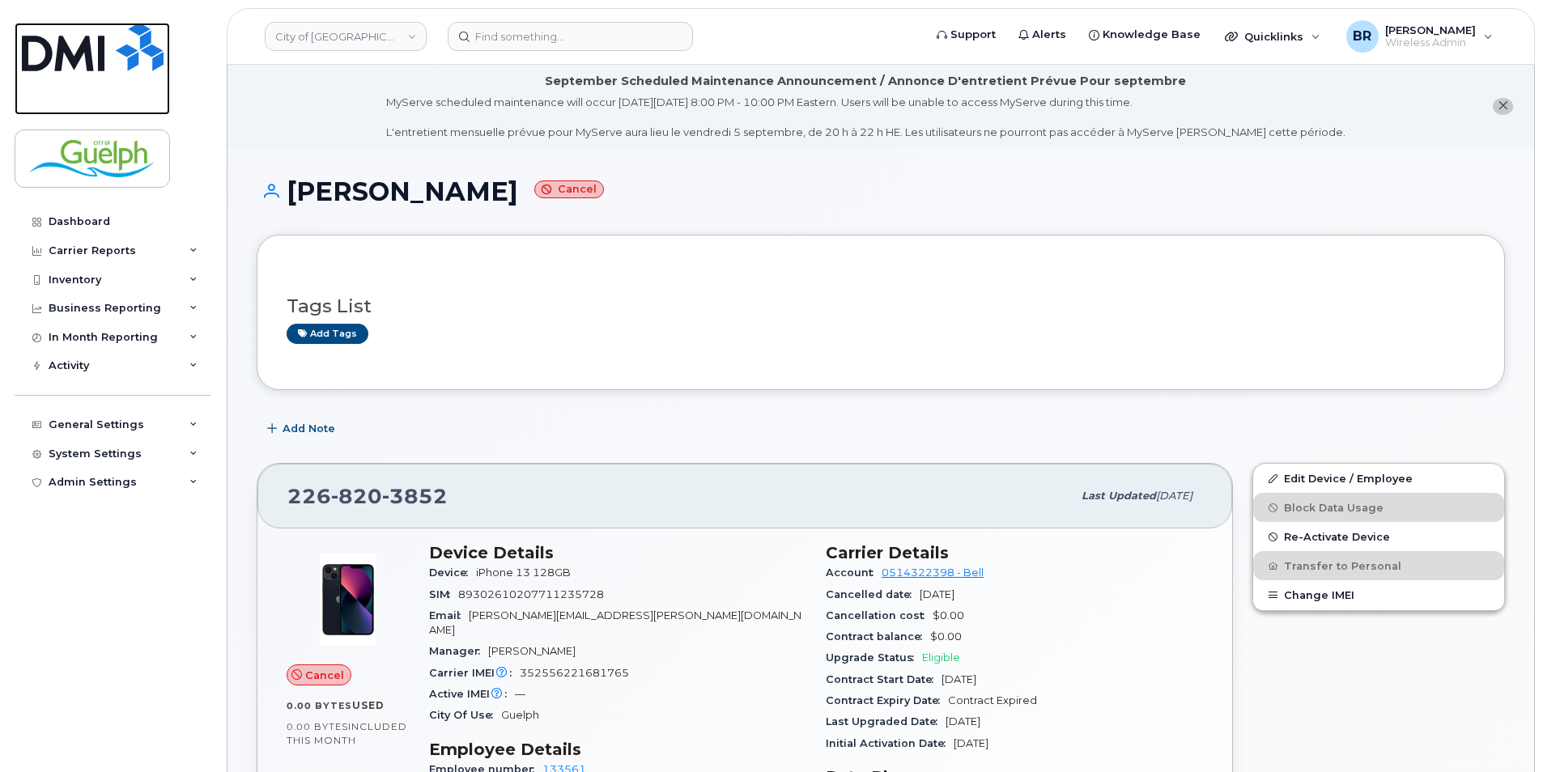
click at [100, 50] on img at bounding box center [93, 47] width 142 height 49
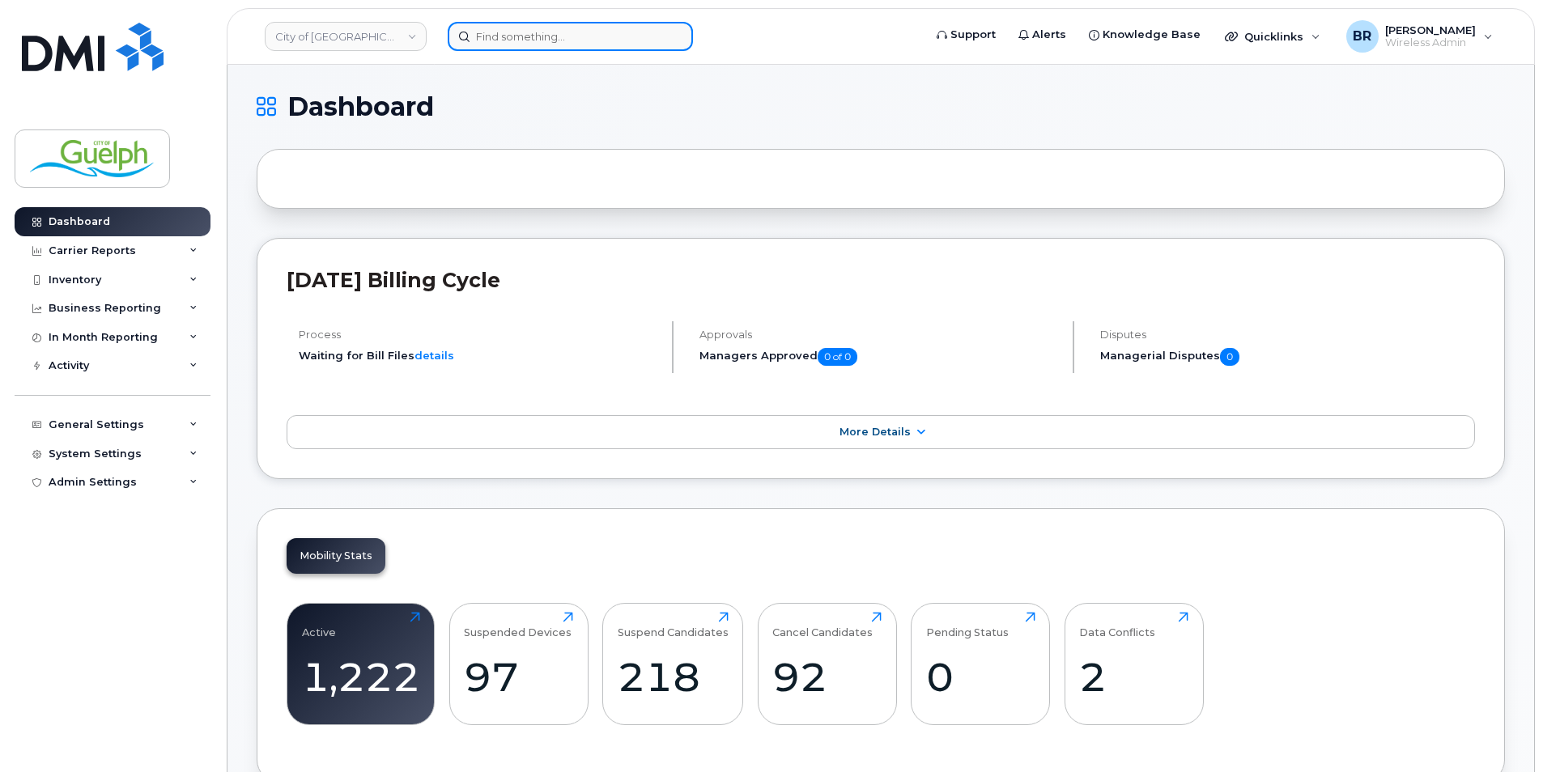
click at [536, 49] on input at bounding box center [570, 36] width 245 height 29
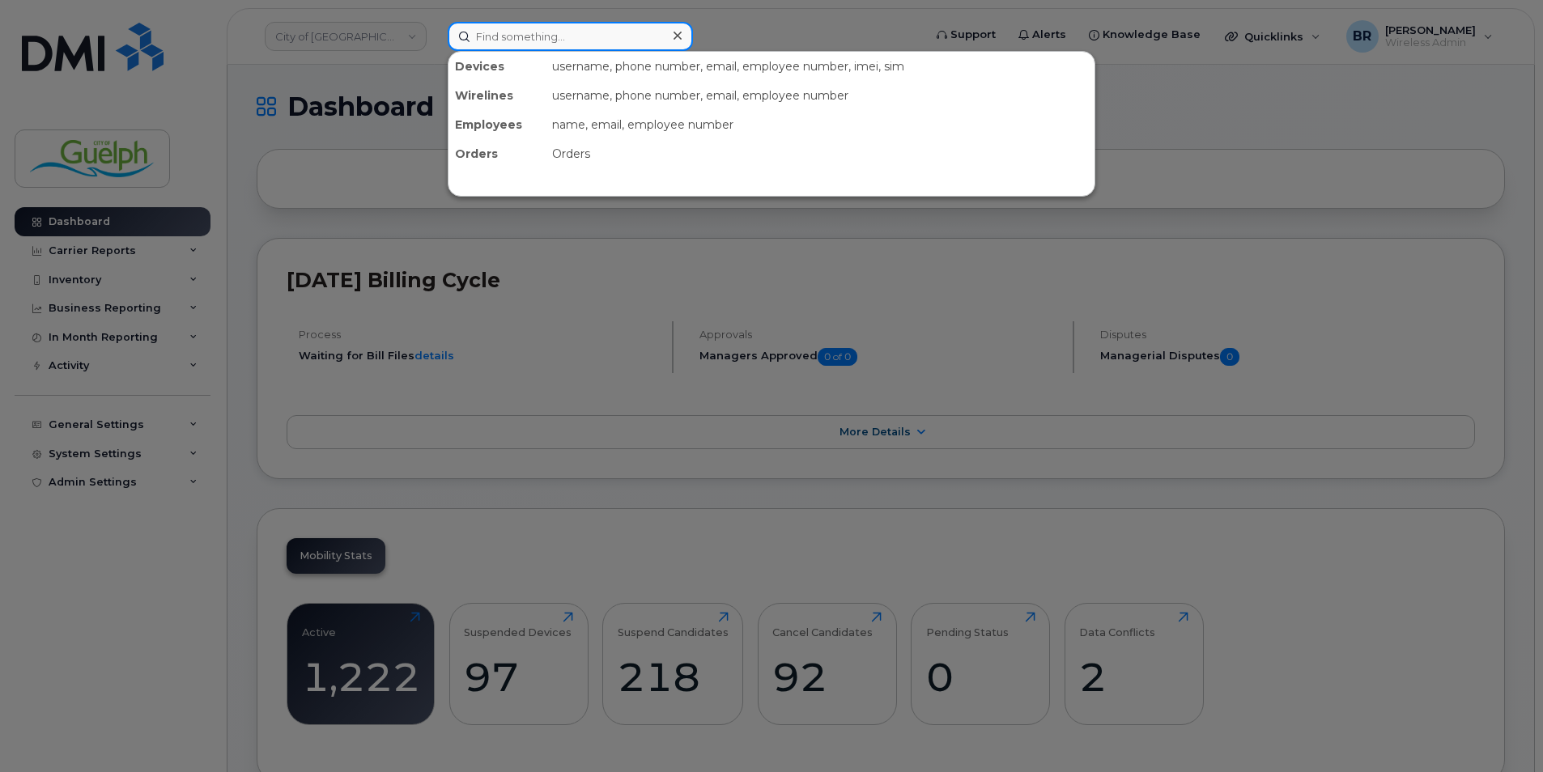
paste input "5198209035"
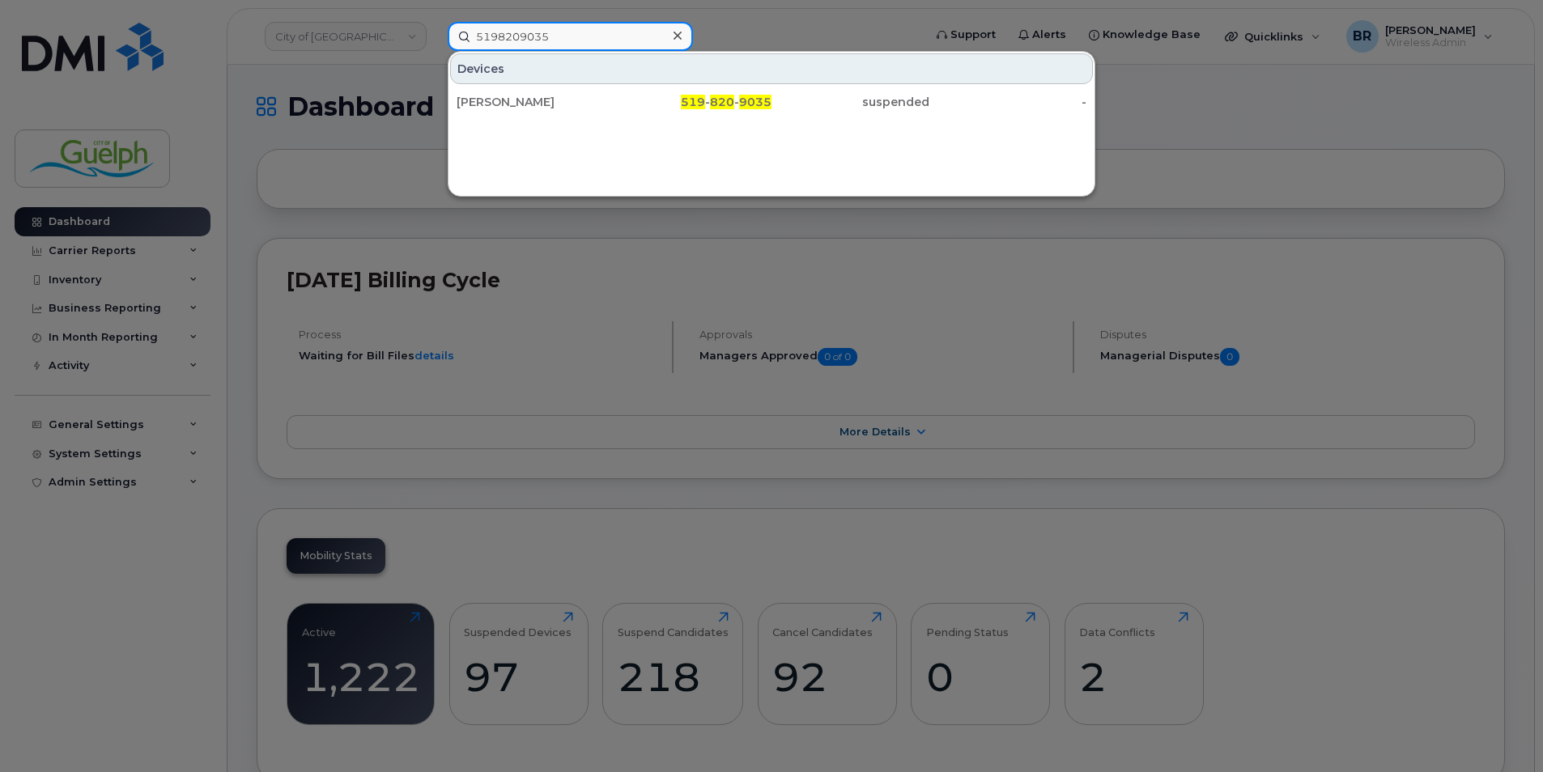
type input "5198209035"
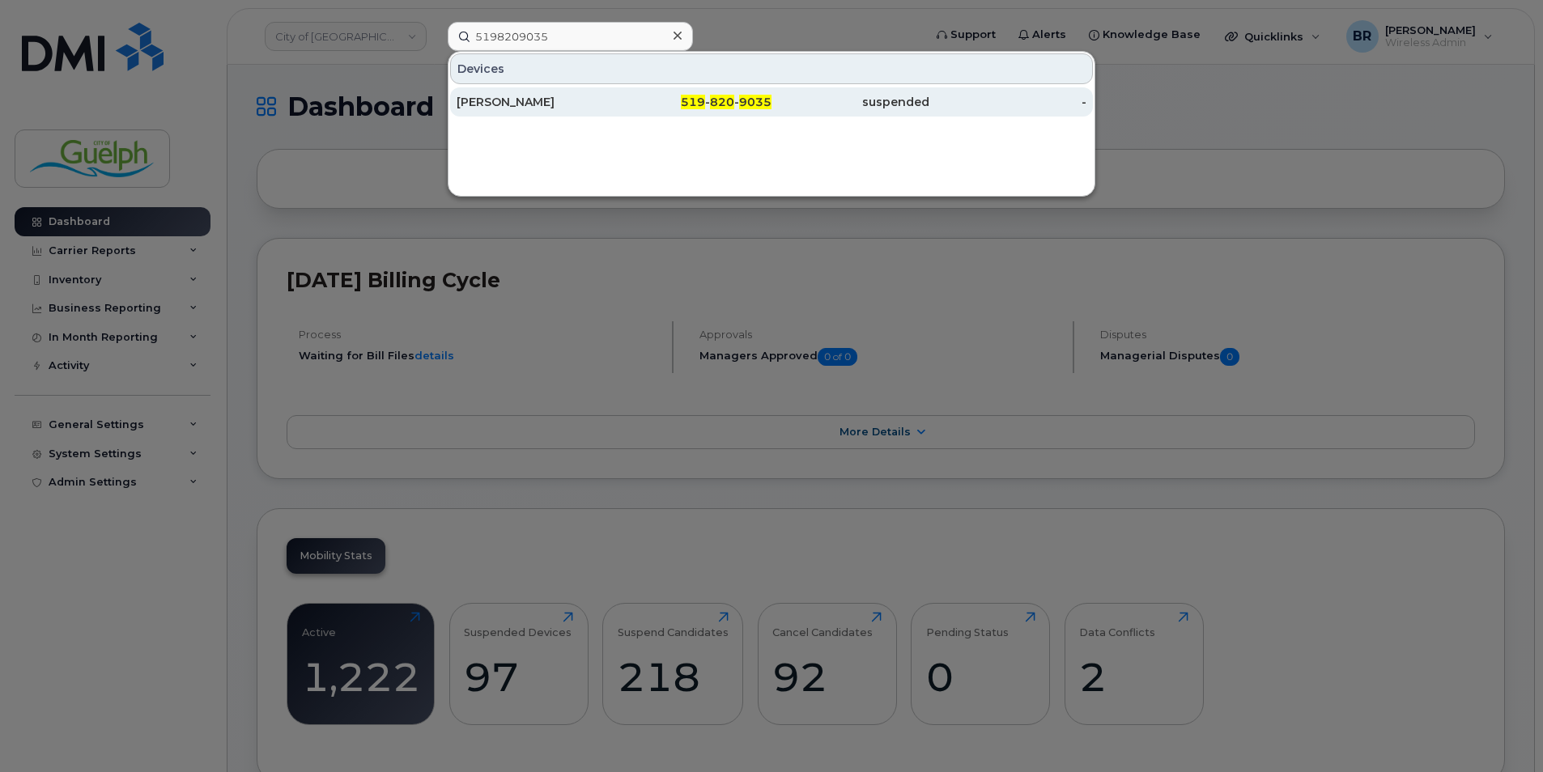
click at [521, 104] on div "[PERSON_NAME]" at bounding box center [535, 102] width 158 height 16
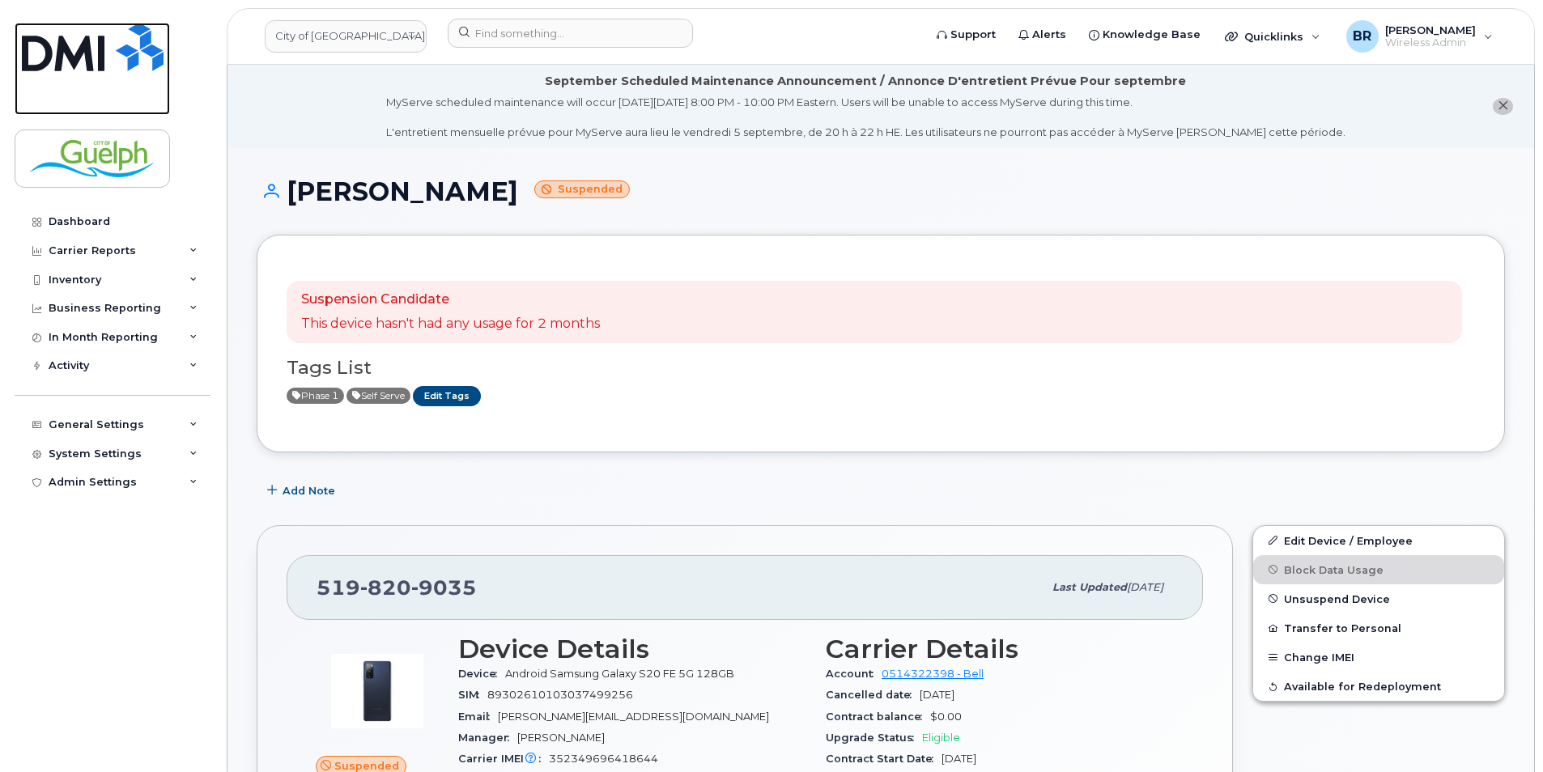
click at [104, 50] on img at bounding box center [93, 47] width 142 height 49
